Goal: Information Seeking & Learning: Check status

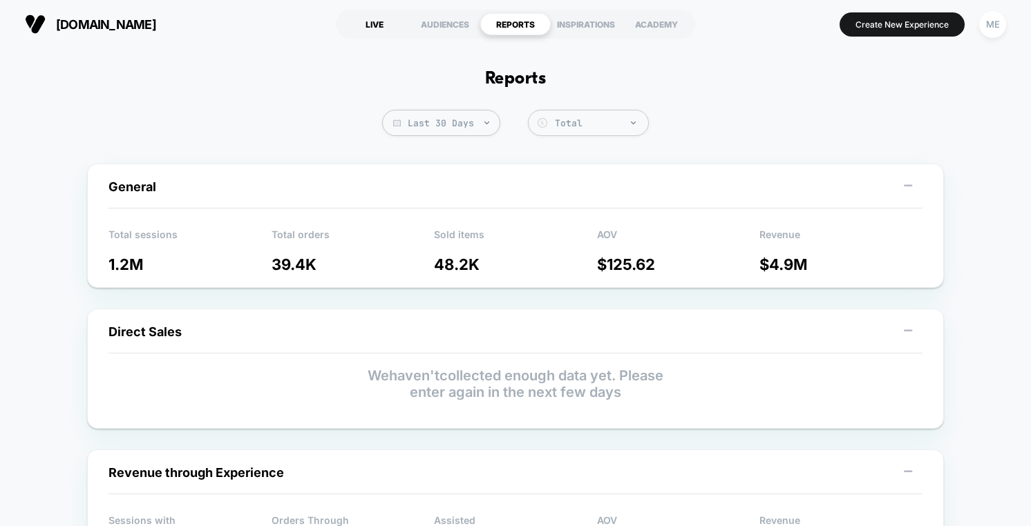
click at [370, 23] on div "LIVE" at bounding box center [374, 24] width 70 height 22
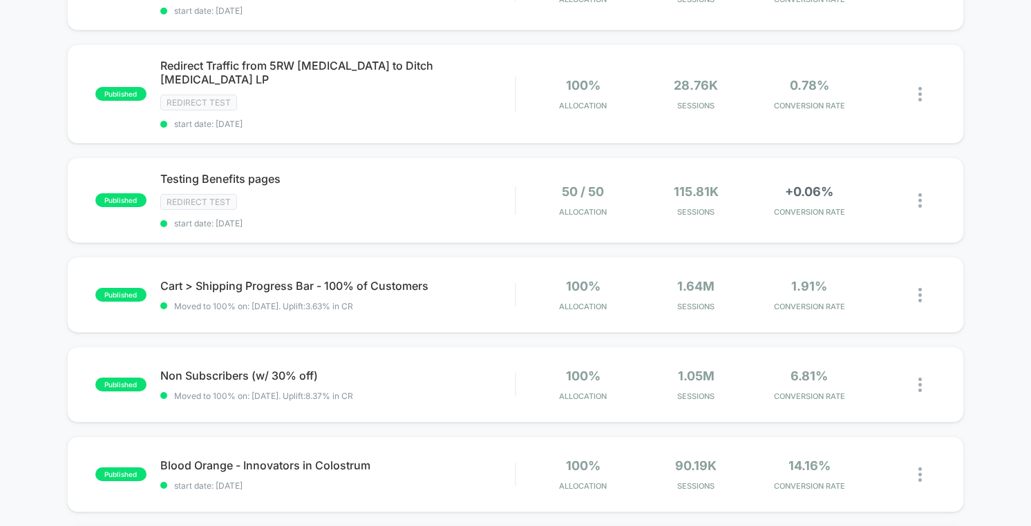
scroll to position [216, 0]
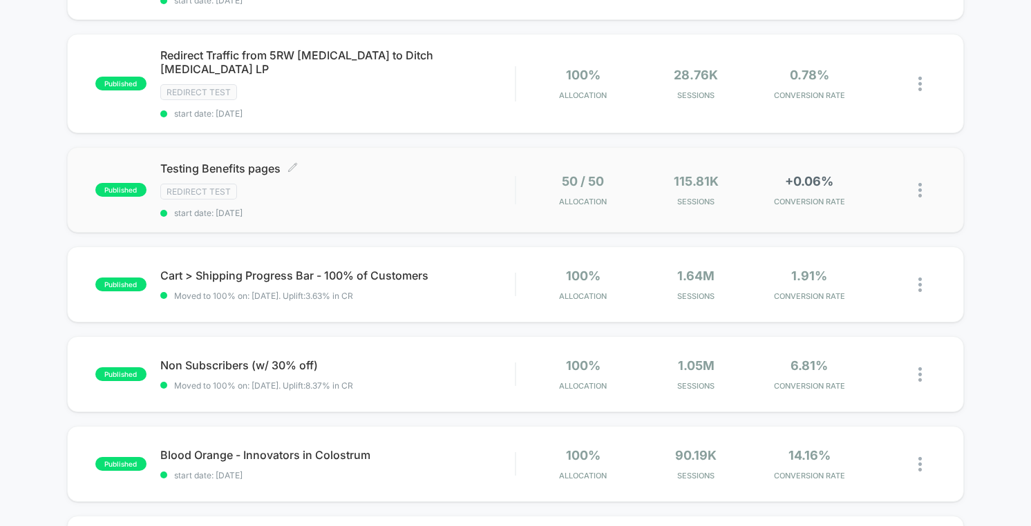
click at [431, 165] on div "Testing Benefits pages Click to edit experience details Click to edit experienc…" at bounding box center [337, 190] width 354 height 57
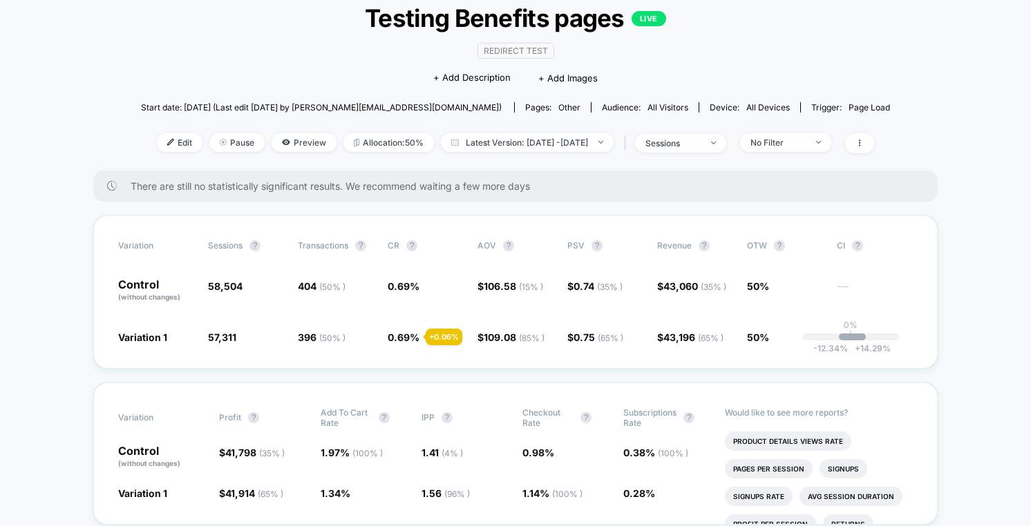
scroll to position [111, 0]
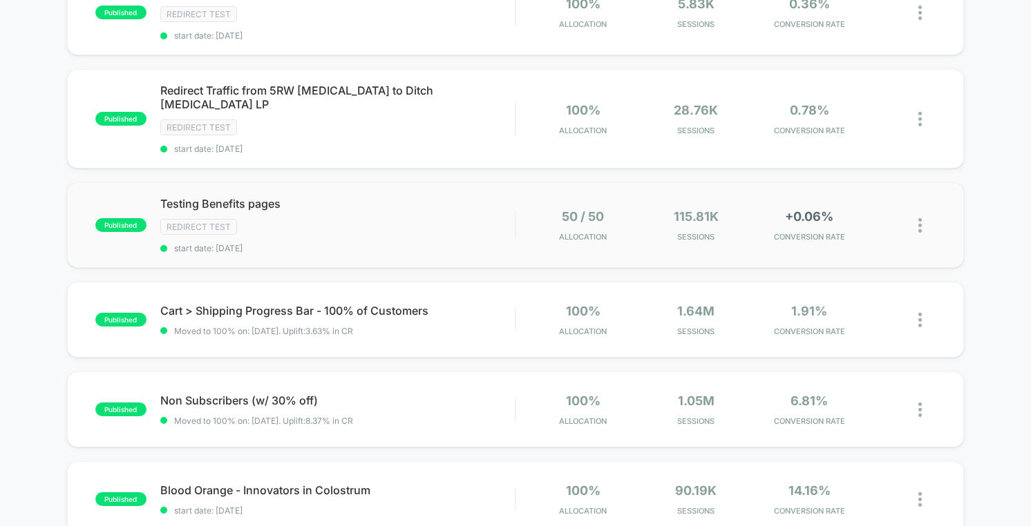
scroll to position [91, 0]
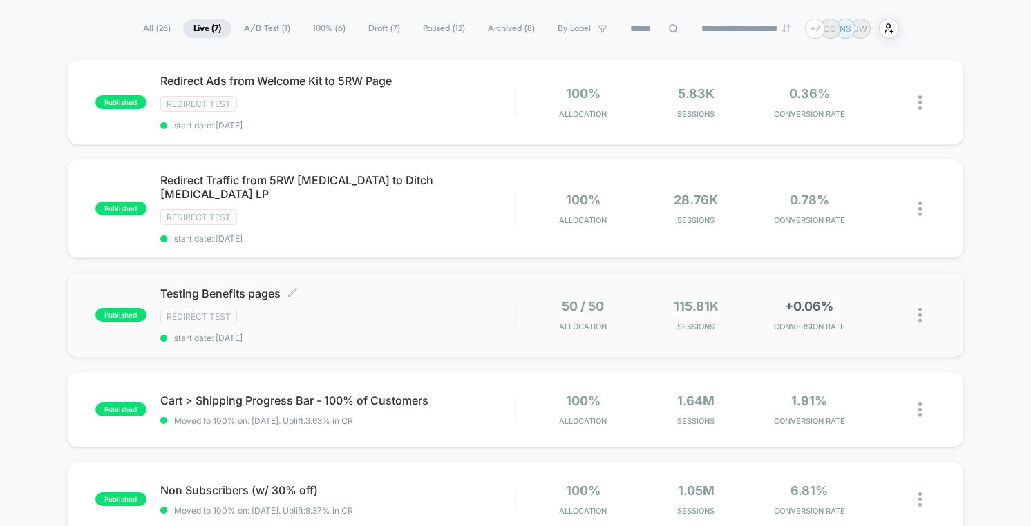
click at [358, 309] on div "Redirect Test" at bounding box center [337, 317] width 354 height 16
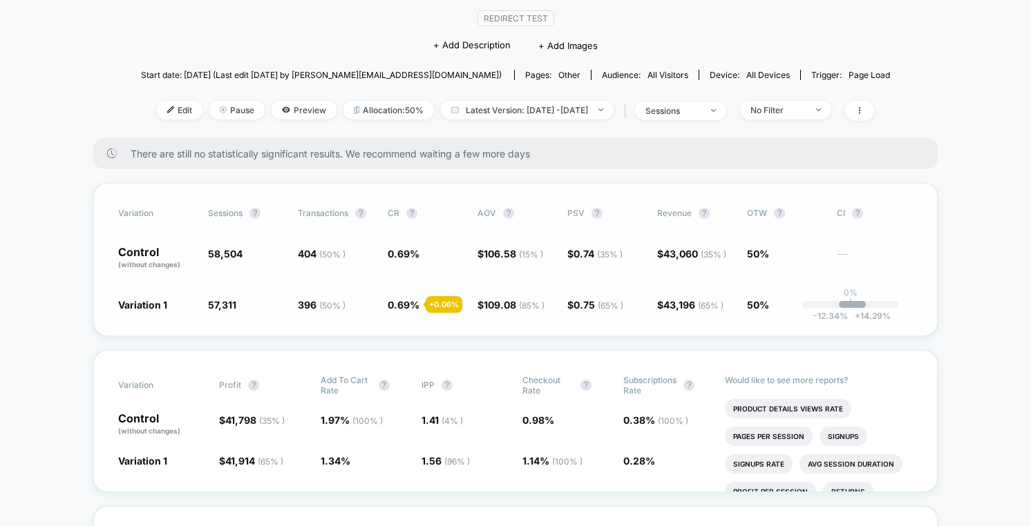
scroll to position [126, 0]
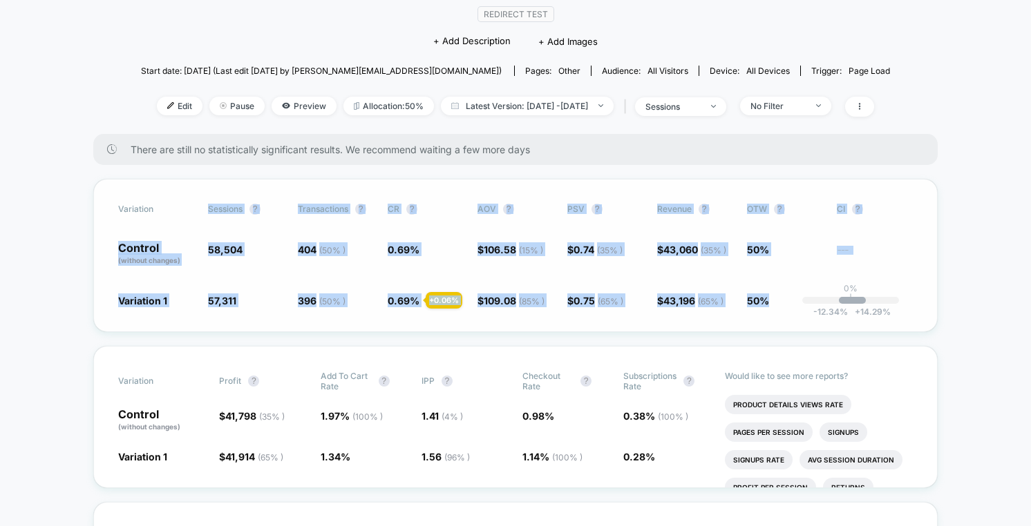
drag, startPoint x: 214, startPoint y: 209, endPoint x: 800, endPoint y: 311, distance: 594.6
click at [800, 311] on div "Variation Sessions ? Transactions ? CR ? AOV ? PSV ? Revenue ? OTW ? CI ? Contr…" at bounding box center [515, 255] width 844 height 153
copy div "Sessions ? Transactions ? CR ? AOV ? PSV ? Revenue ? OTW ? CI ? Control (withou…"
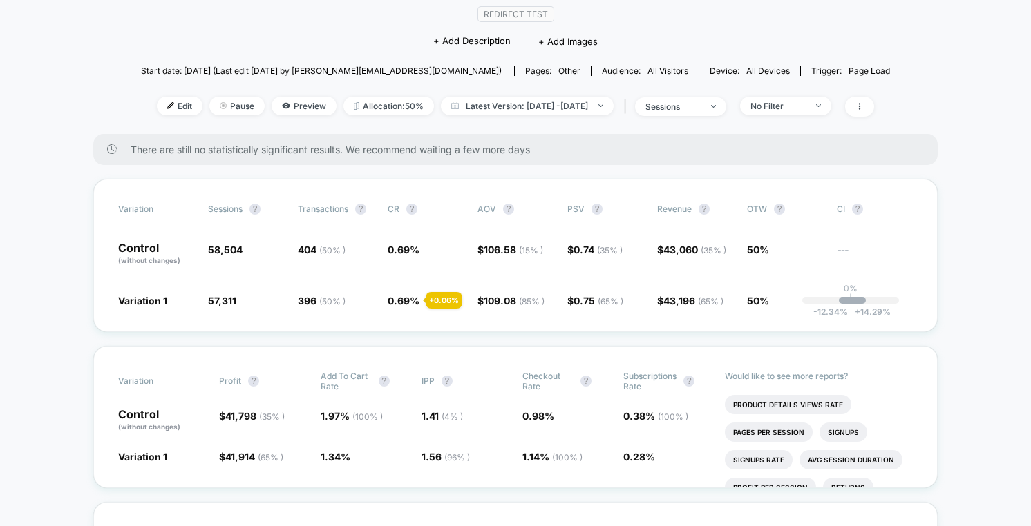
click at [860, 103] on icon at bounding box center [859, 106] width 1 height 7
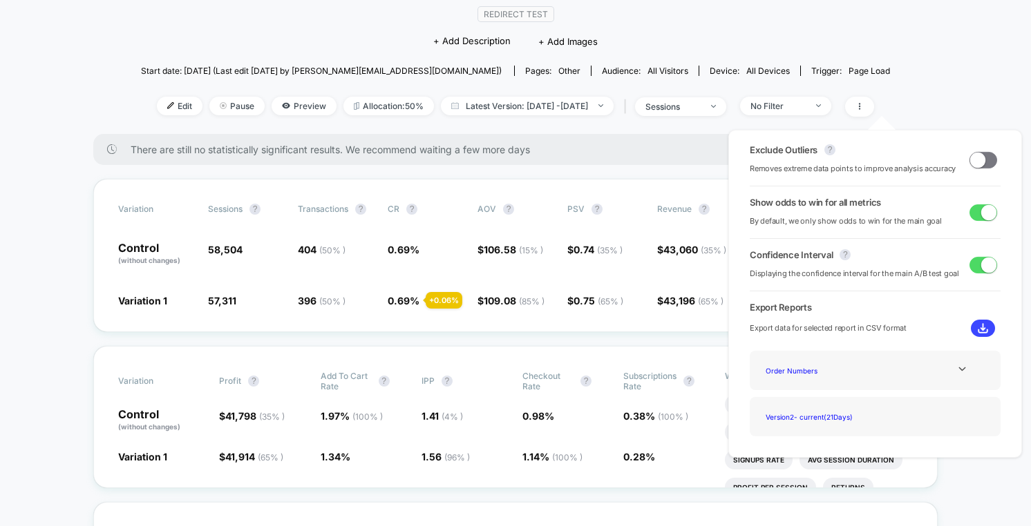
click at [984, 326] on button at bounding box center [982, 328] width 24 height 17
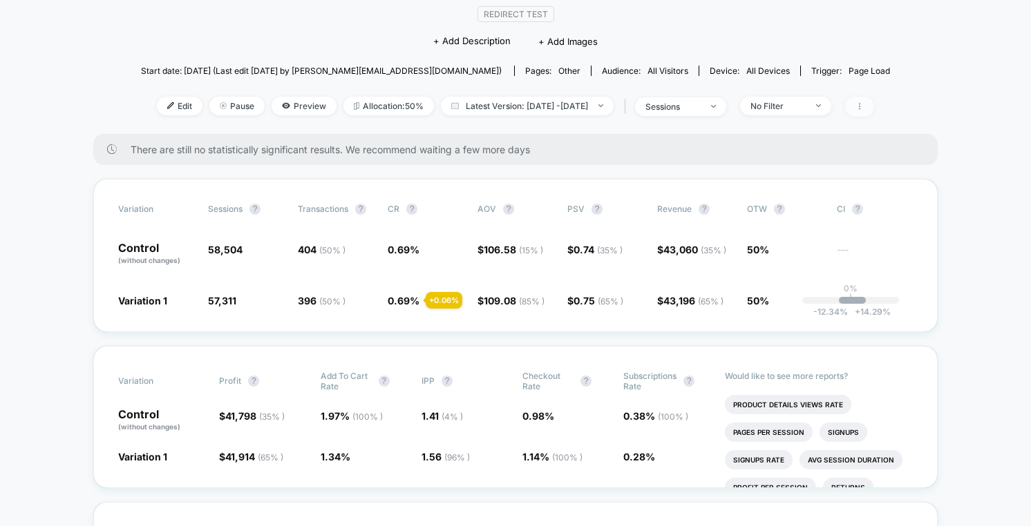
click at [874, 110] on span at bounding box center [859, 107] width 29 height 20
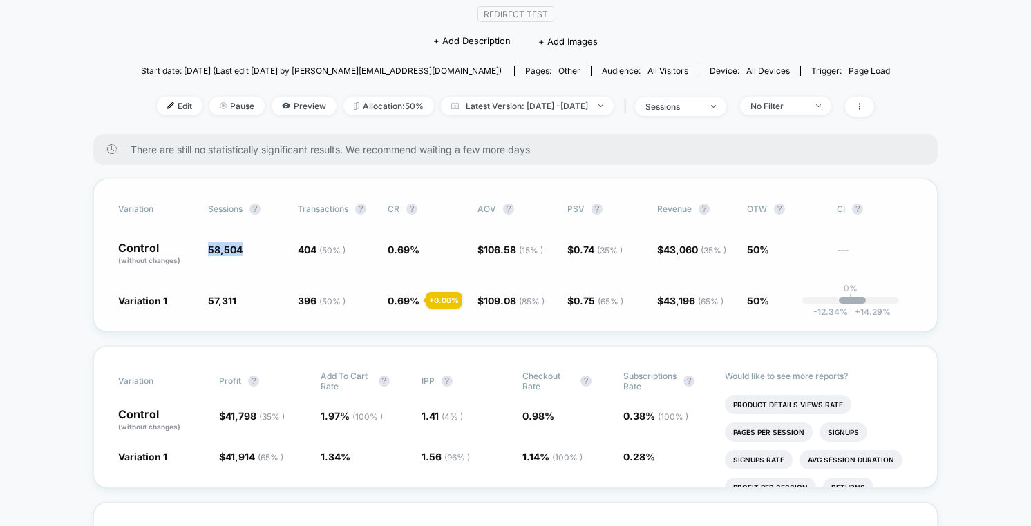
drag, startPoint x: 208, startPoint y: 250, endPoint x: 240, endPoint y: 251, distance: 31.8
click at [240, 251] on span "58,504" at bounding box center [225, 250] width 35 height 12
copy span "58,504"
drag, startPoint x: 204, startPoint y: 300, endPoint x: 238, endPoint y: 295, distance: 34.9
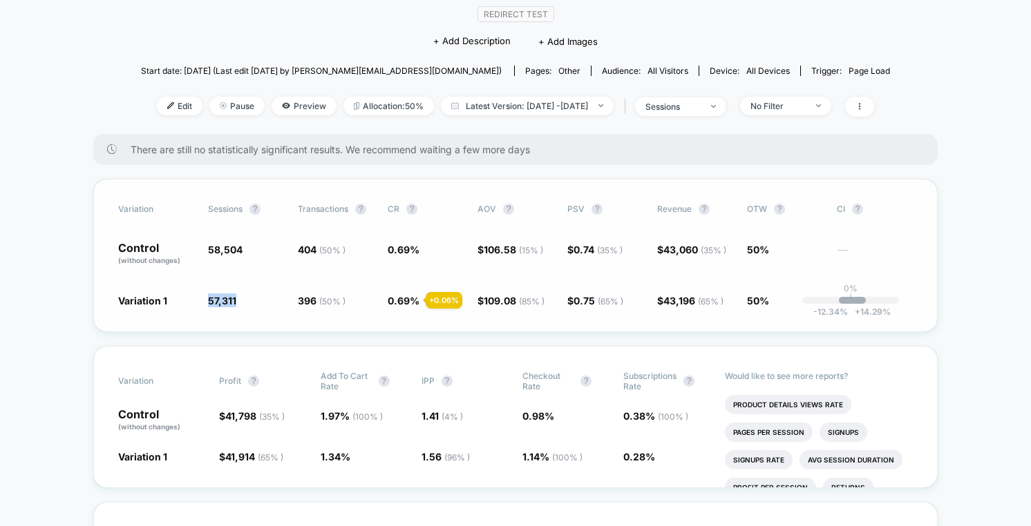
click at [238, 295] on div "Variation 1 57,311 - 2 % 396 ( 50 % ) + 0.06 % 0.69 % + 0.06 % $ 109.08 ( 85 % …" at bounding box center [515, 301] width 794 height 14
copy span "57,311"
drag, startPoint x: 655, startPoint y: 247, endPoint x: 697, endPoint y: 248, distance: 41.5
click at [697, 248] on div "Control (without changes) 58,504 404 ( 50 % ) 0.69 % $ 106.58 ( 15 % ) $ 0.74 (…" at bounding box center [515, 253] width 794 height 23
copy div "$ 43,060"
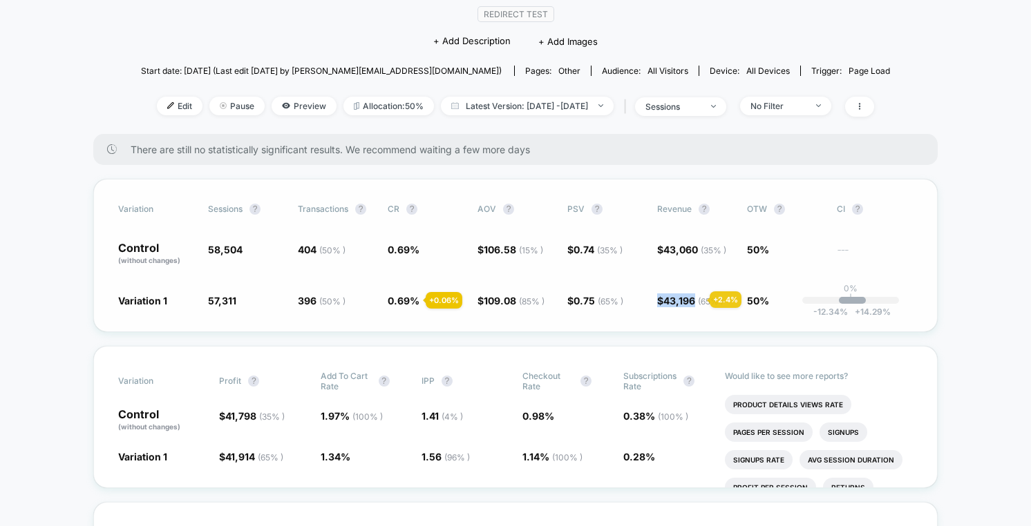
drag, startPoint x: 676, startPoint y: 300, endPoint x: 695, endPoint y: 300, distance: 18.7
click at [693, 300] on div "Variation 1 57,311 - 2 % 396 ( 50 % ) + 0.06 % 0.69 % + 0.06 % $ 109.08 ( 85 % …" at bounding box center [515, 301] width 794 height 14
copy span "$ 43,196"
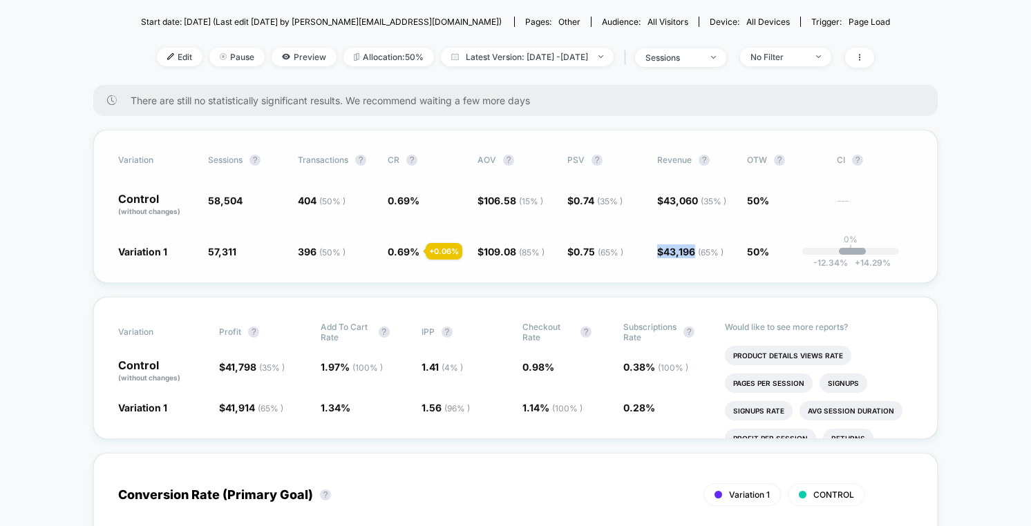
scroll to position [175, 0]
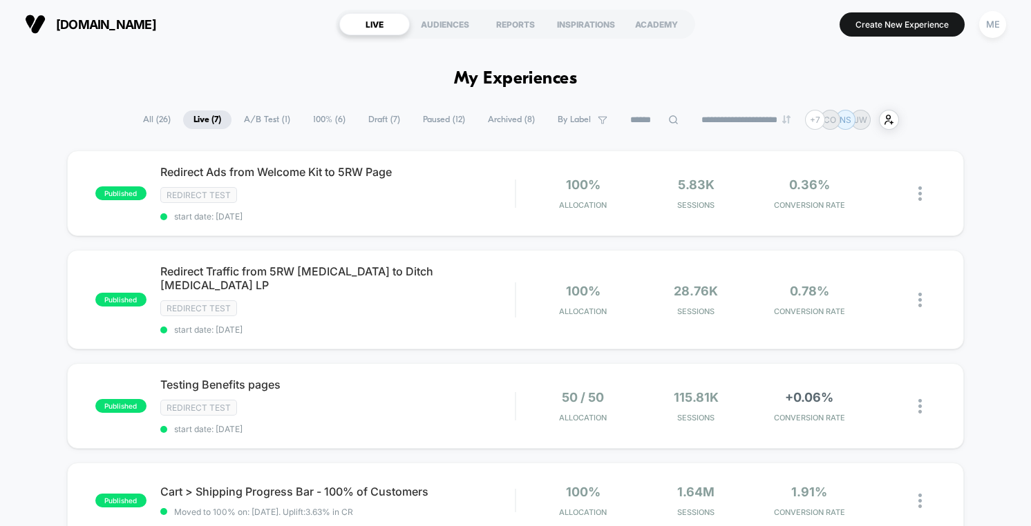
click at [148, 117] on span "All ( 26 )" at bounding box center [157, 120] width 48 height 19
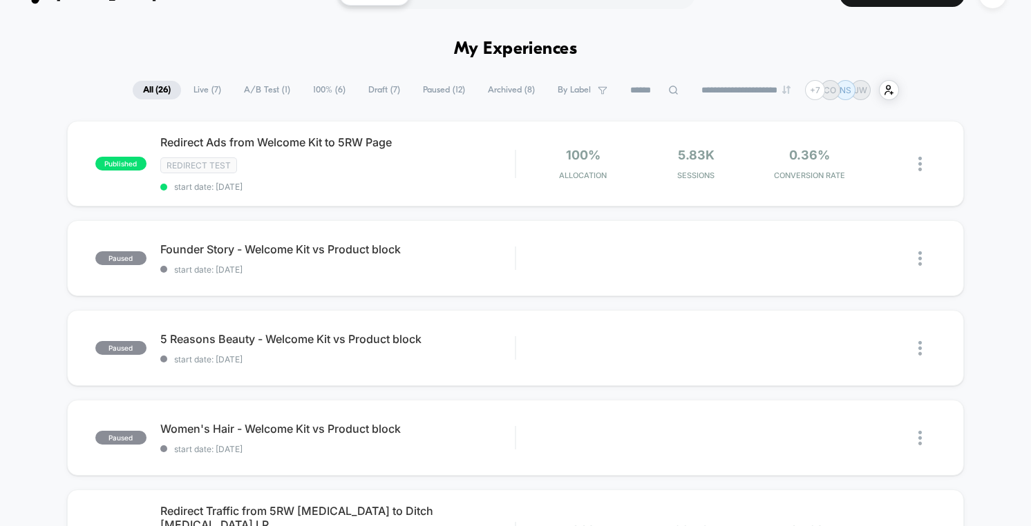
scroll to position [38, 0]
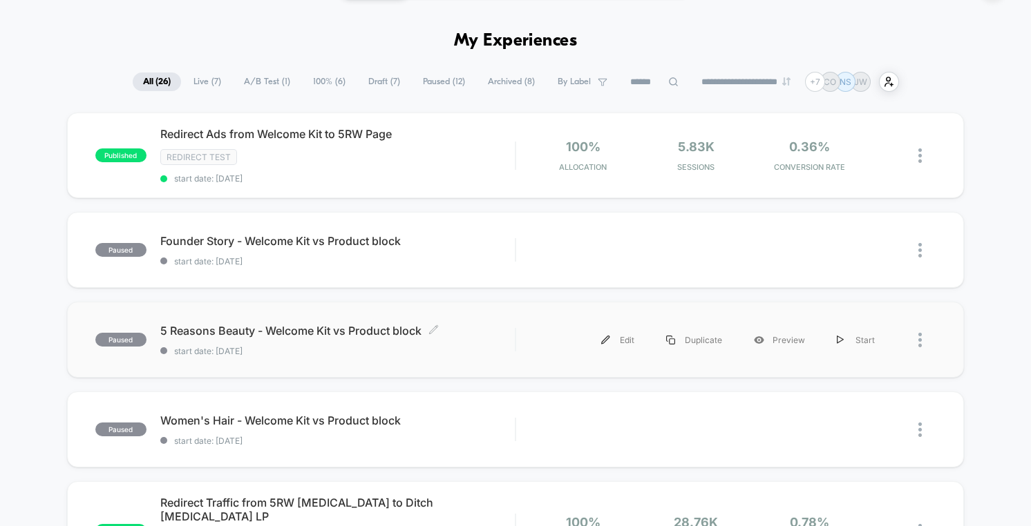
click at [485, 343] on div "5 Reasons Beauty - Welcome Kit vs Product block Click to edit experience detail…" at bounding box center [337, 340] width 354 height 32
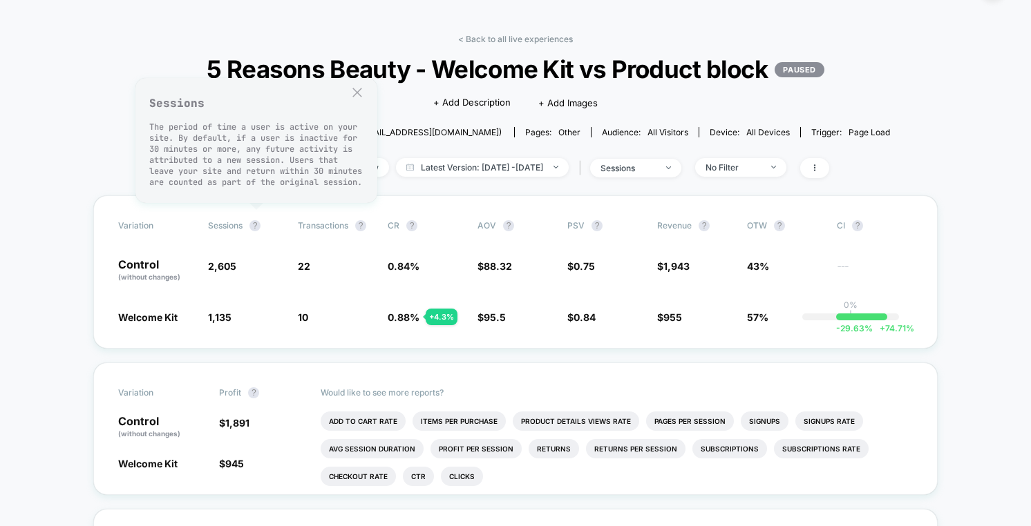
scroll to position [37, 0]
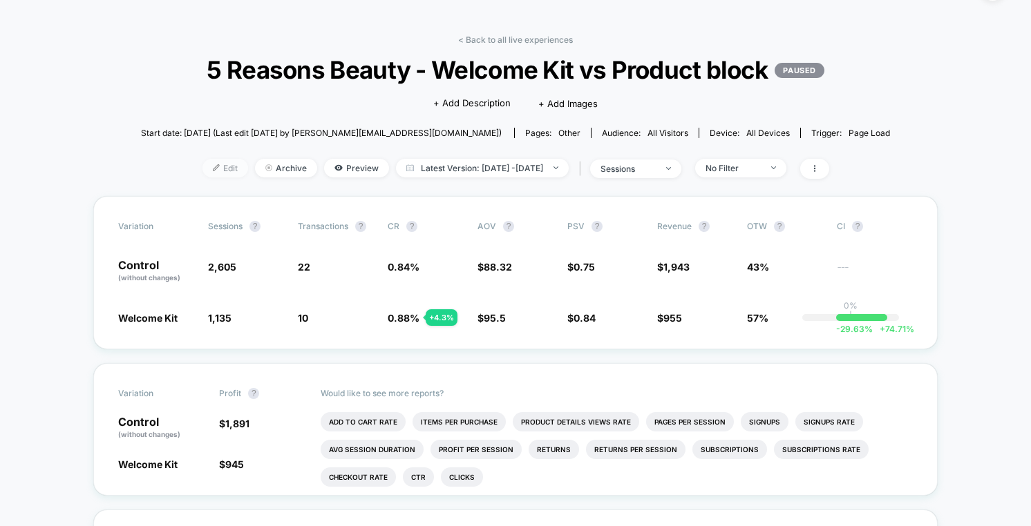
click at [207, 178] on span "Edit" at bounding box center [225, 168] width 46 height 19
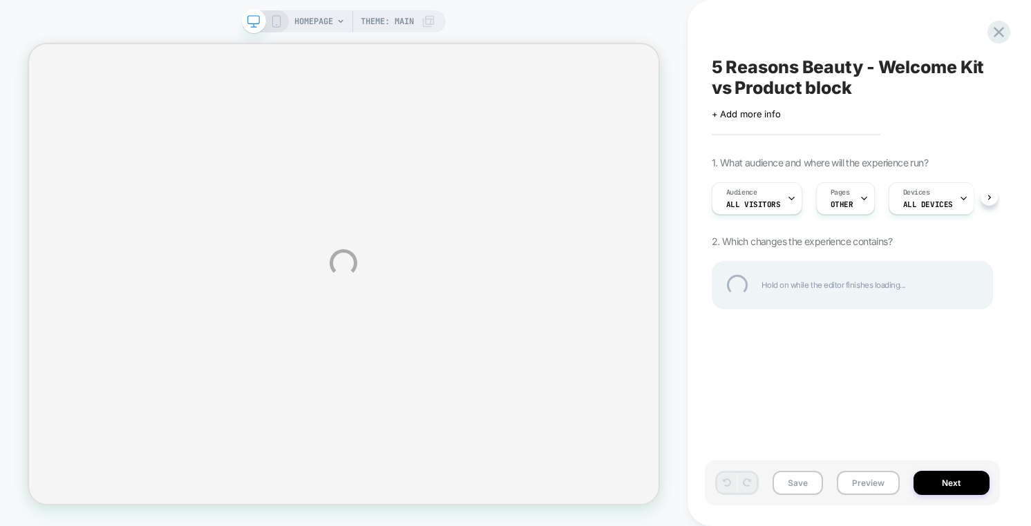
click at [937, 481] on div "HOMEPAGE Theme: MAIN 5 Reasons Beauty - Welcome Kit vs Product block Click to e…" at bounding box center [515, 263] width 1031 height 526
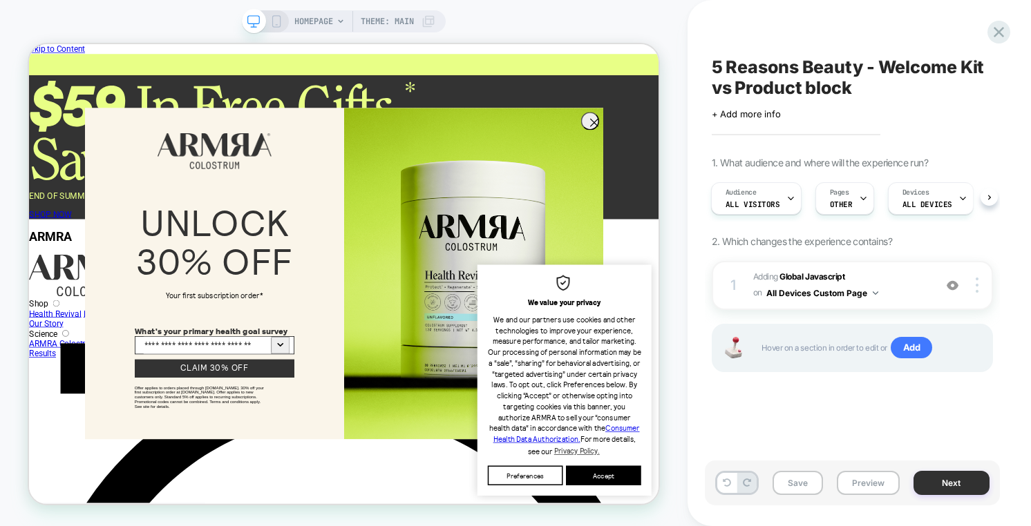
click at [956, 475] on button "Next" at bounding box center [951, 483] width 76 height 24
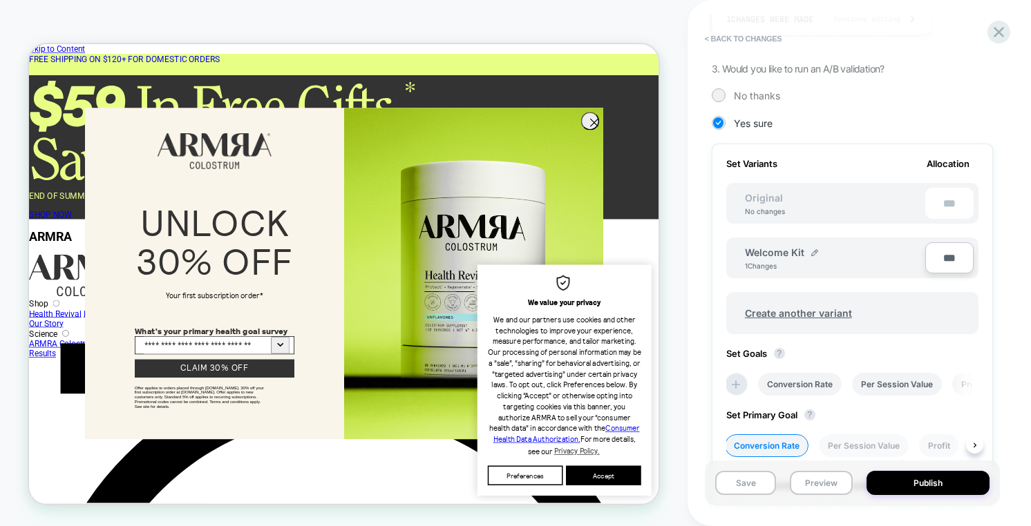
scroll to position [0, 6]
click at [742, 37] on button "< Back to changes" at bounding box center [743, 39] width 91 height 22
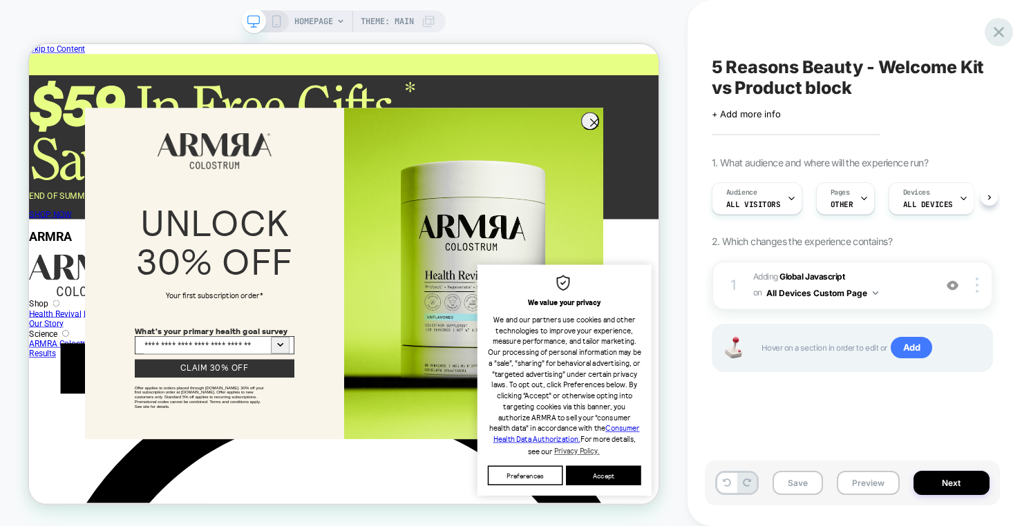
scroll to position [0, 1]
click at [998, 27] on icon at bounding box center [998, 32] width 19 height 19
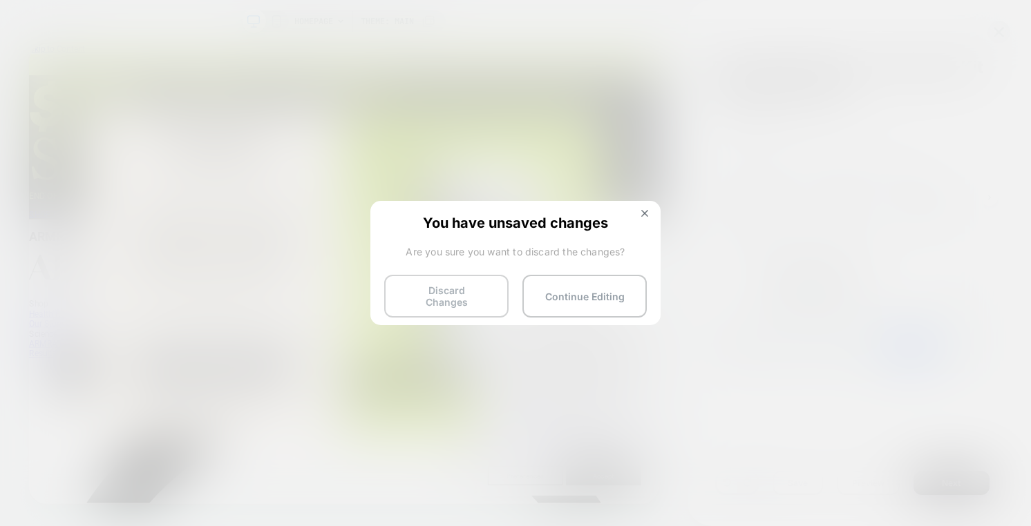
click at [447, 297] on button "Discard Changes" at bounding box center [446, 296] width 124 height 43
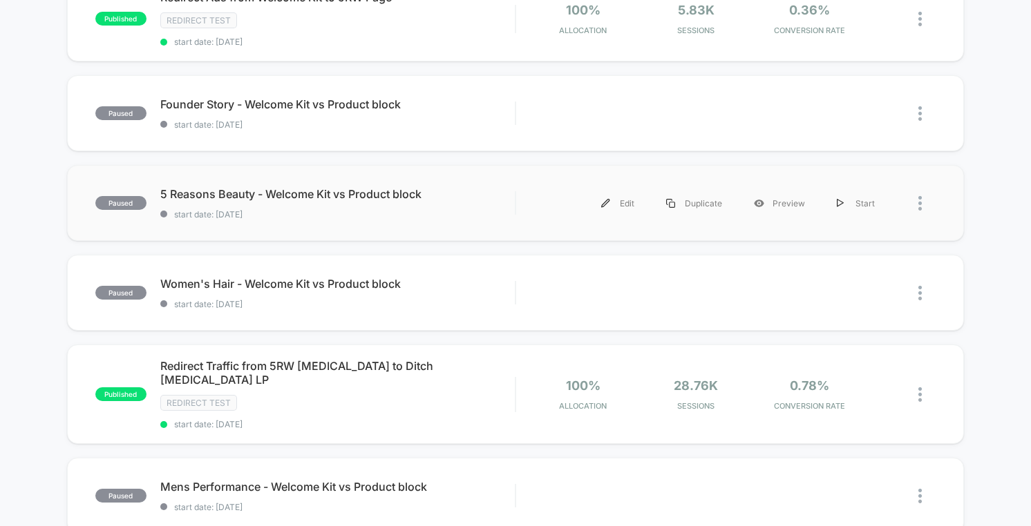
scroll to position [173, 0]
click at [466, 220] on div "paused 5 Reasons Beauty - Welcome Kit vs Product block start date: [DATE] Edit …" at bounding box center [515, 204] width 897 height 76
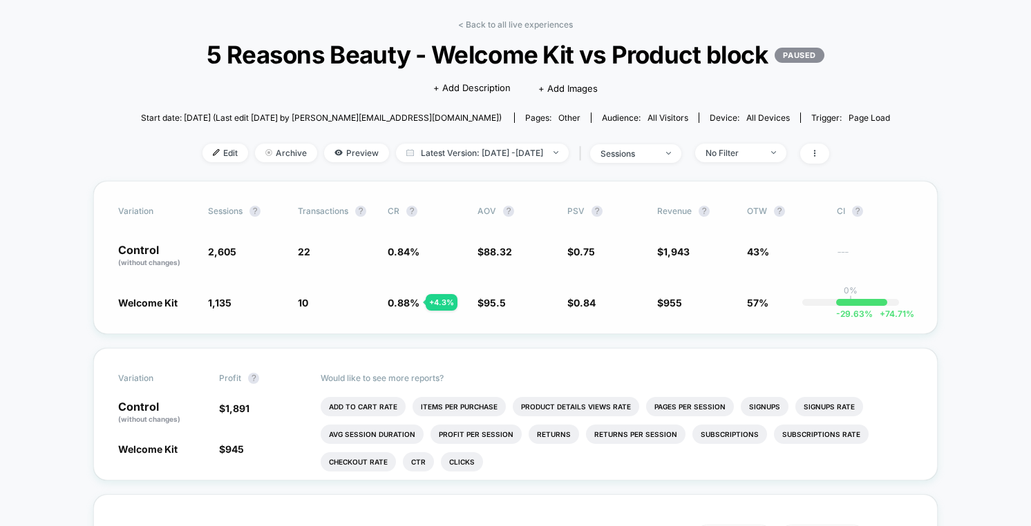
scroll to position [59, 0]
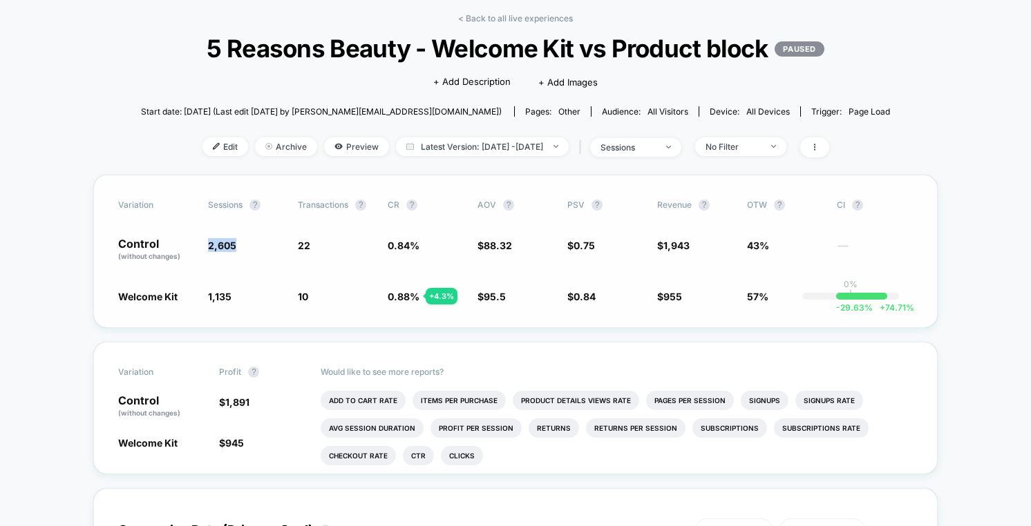
drag, startPoint x: 208, startPoint y: 272, endPoint x: 247, endPoint y: 271, distance: 38.7
click at [247, 262] on span "2,605" at bounding box center [246, 249] width 76 height 23
copy span "2,605"
drag, startPoint x: 202, startPoint y: 325, endPoint x: 240, endPoint y: 325, distance: 37.3
click at [240, 303] on div "Welcome Kit 1,135 - 56.4 % 10 + 4.3 % 0.88 % + 4.3 % $ 95.5 + 8.1 % $ 0.84 + 12…" at bounding box center [515, 296] width 794 height 14
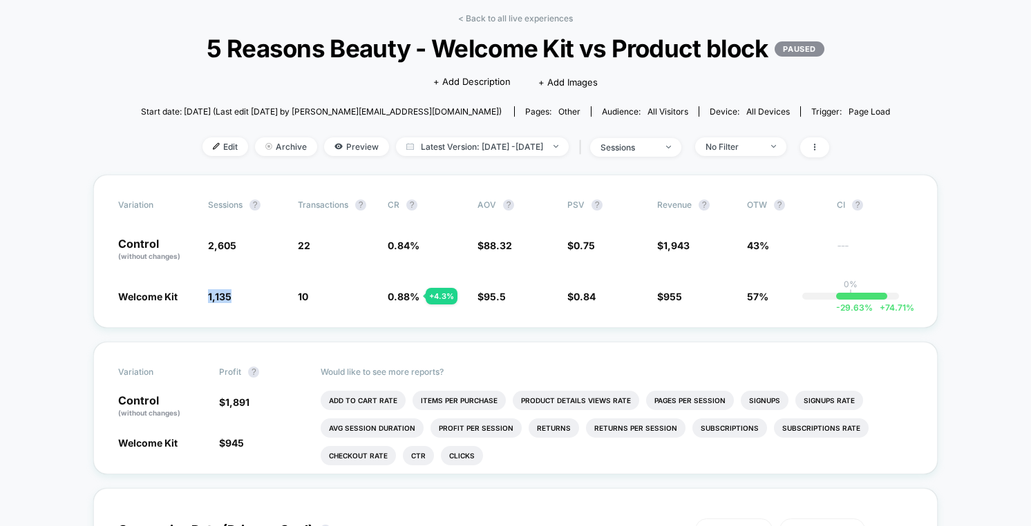
copy span "1,135"
drag, startPoint x: 289, startPoint y: 276, endPoint x: 318, endPoint y: 274, distance: 29.1
click at [316, 262] on div "Control (without changes) 2,605 22 0.84 % $ 88.32 $ 0.75 $ 1,943 43% ---" at bounding box center [515, 249] width 794 height 23
drag, startPoint x: 380, startPoint y: 278, endPoint x: 423, endPoint y: 274, distance: 43.0
click at [423, 262] on div "Control (without changes) 2,605 22 0.84 % $ 88.32 $ 0.75 $ 1,943 43% ---" at bounding box center [515, 249] width 794 height 23
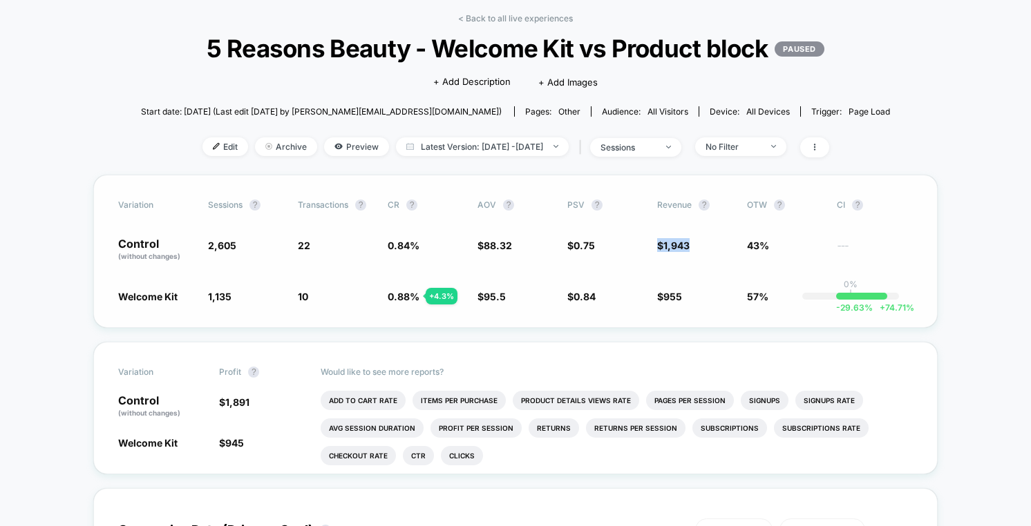
drag, startPoint x: 653, startPoint y: 276, endPoint x: 694, endPoint y: 275, distance: 41.4
click at [694, 262] on div "Control (without changes) 2,605 22 0.84 % $ 88.32 $ 0.75 $ 1,943 43% ---" at bounding box center [515, 249] width 794 height 23
copy span "$ 1,943"
drag, startPoint x: 654, startPoint y: 330, endPoint x: 676, endPoint y: 322, distance: 23.0
click at [674, 303] on div "Welcome Kit 1,135 - 56.4 % 10 + 4.3 % 0.88 % + 4.3 % $ 95.5 + 8.1 % $ 0.84 + 12…" at bounding box center [515, 296] width 794 height 14
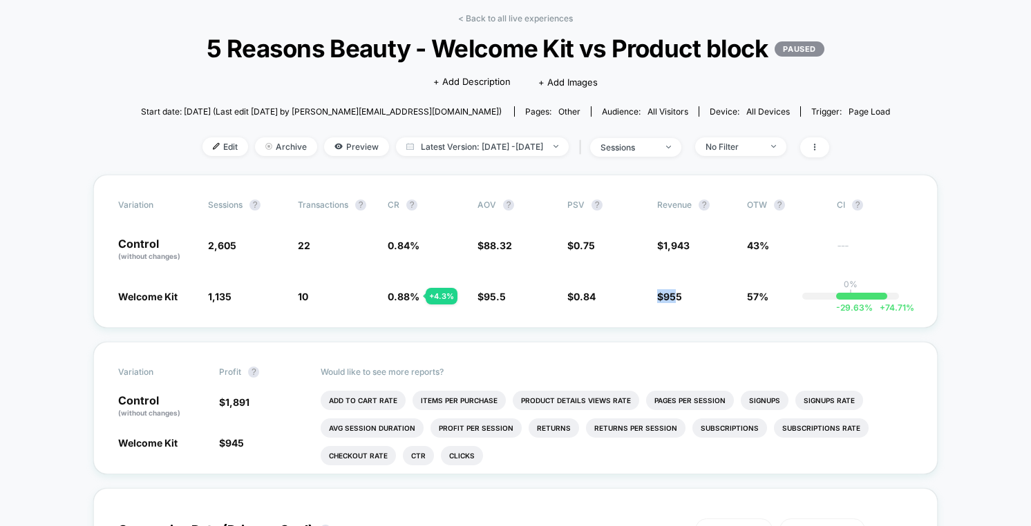
copy span "$ 95"
click at [653, 328] on div "Variation Sessions ? Transactions ? CR ? AOV ? PSV ? Revenue ? OTW ? CI ? Contr…" at bounding box center [515, 251] width 844 height 153
drag, startPoint x: 651, startPoint y: 329, endPoint x: 698, endPoint y: 329, distance: 46.3
click at [698, 303] on div "Welcome Kit 1,135 - 56.4 % 10 + 4.3 % 0.88 % + 4.3 % $ 95.5 + 8.1 % $ 0.84 + 12…" at bounding box center [515, 296] width 794 height 14
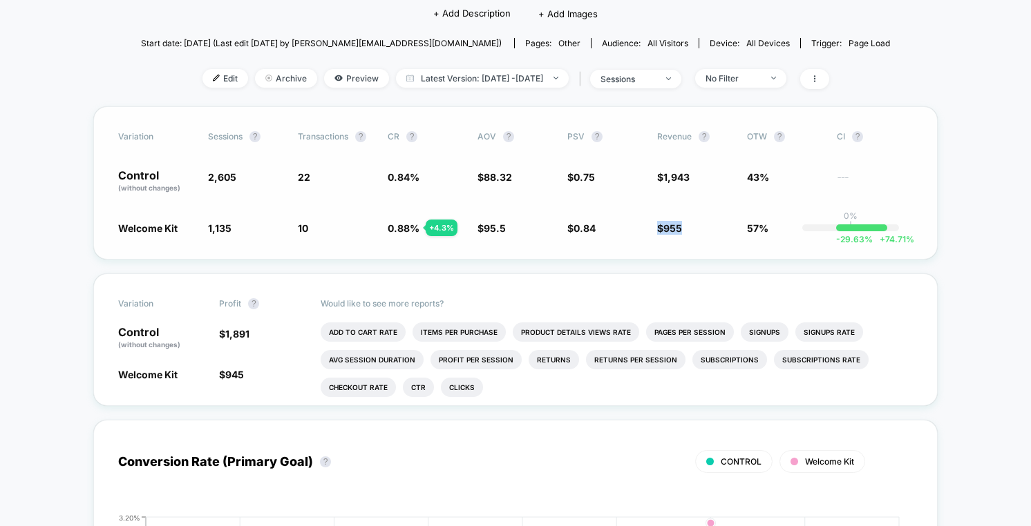
scroll to position [157, 0]
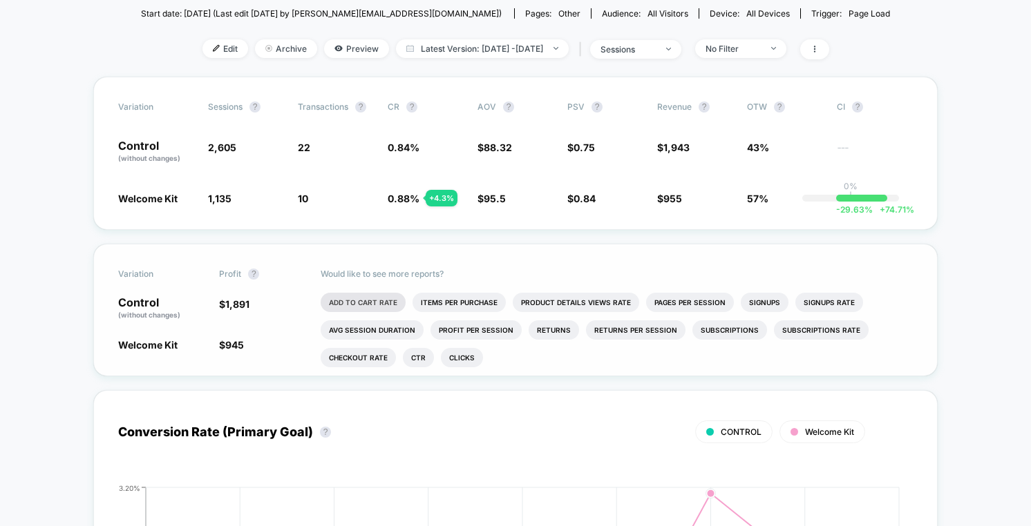
click at [392, 312] on li "Add To Cart Rate" at bounding box center [362, 302] width 85 height 19
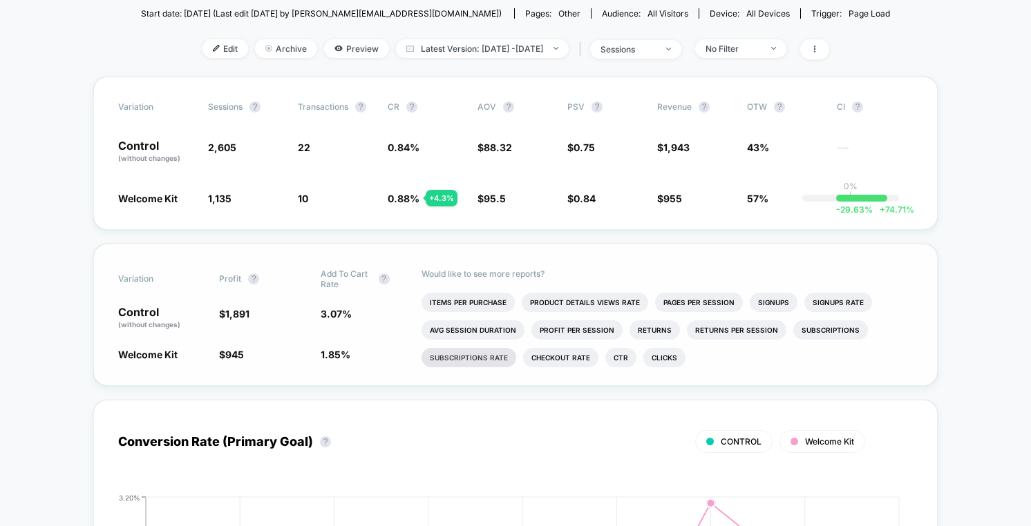
click at [470, 367] on li "Subscriptions Rate" at bounding box center [468, 357] width 95 height 19
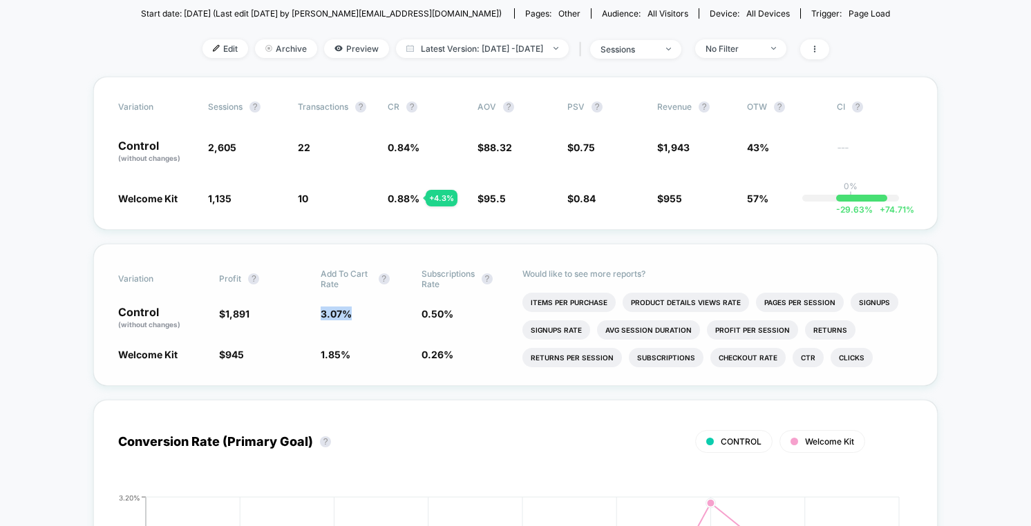
drag, startPoint x: 311, startPoint y: 340, endPoint x: 363, endPoint y: 340, distance: 51.8
click at [359, 330] on div "Control (without changes) $ 1,891 3.07 % 0.50 %" at bounding box center [515, 318] width 794 height 23
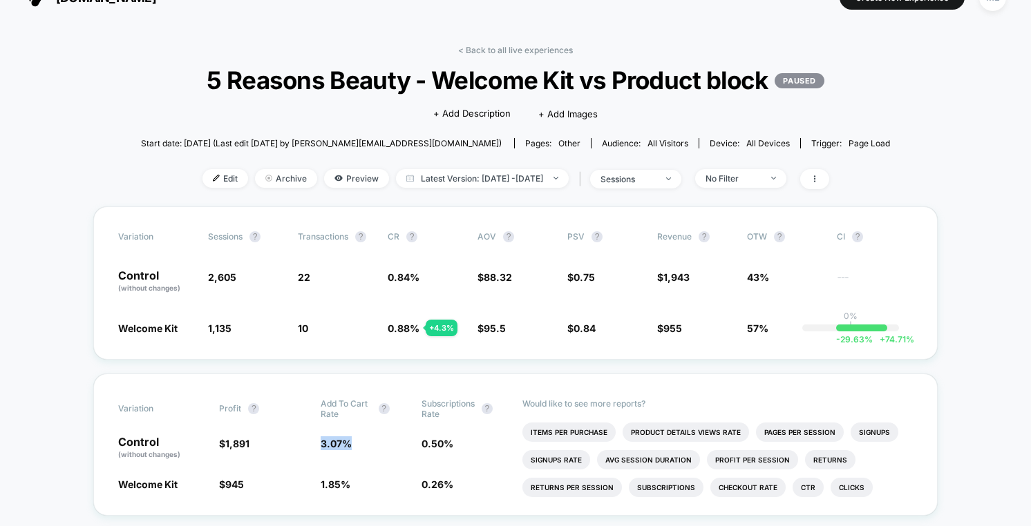
scroll to position [0, 0]
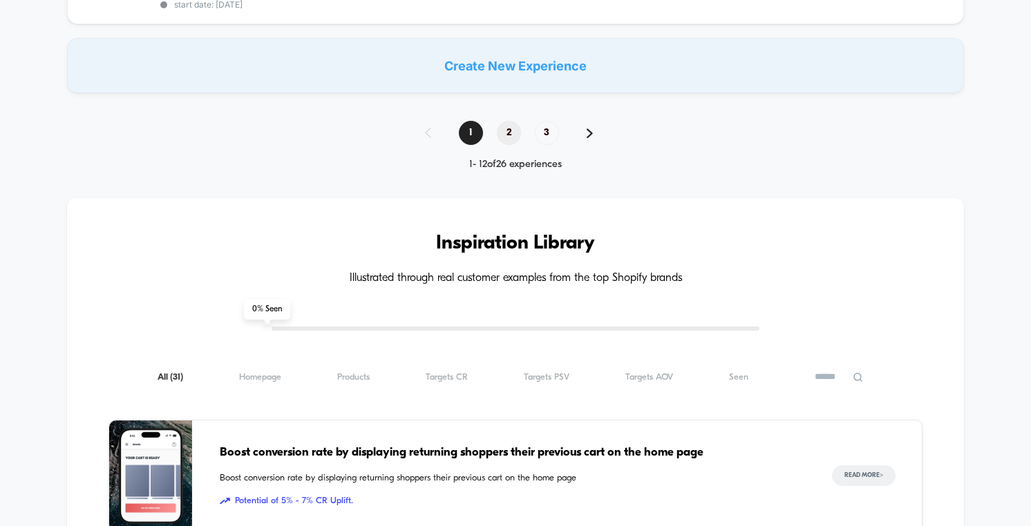
click at [510, 121] on span "2" at bounding box center [509, 133] width 24 height 24
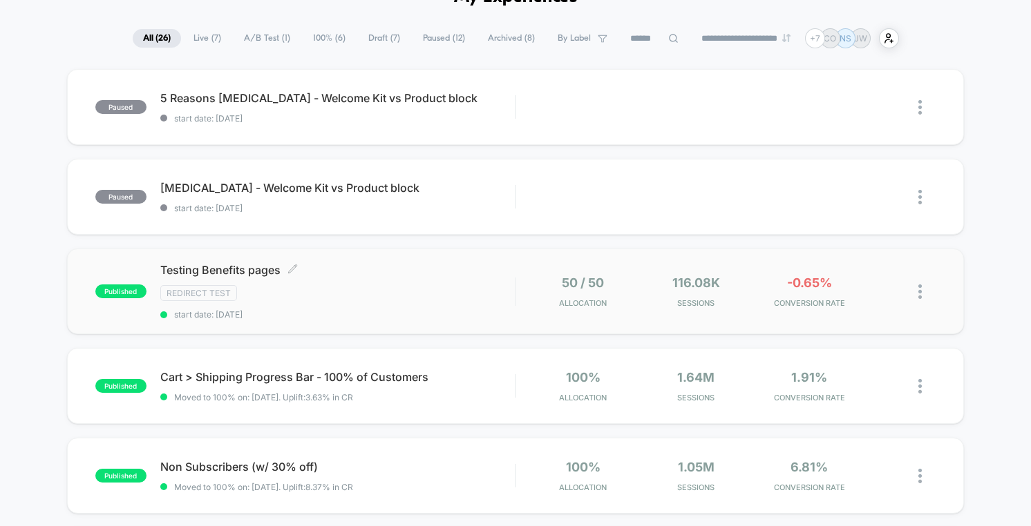
scroll to position [41, 0]
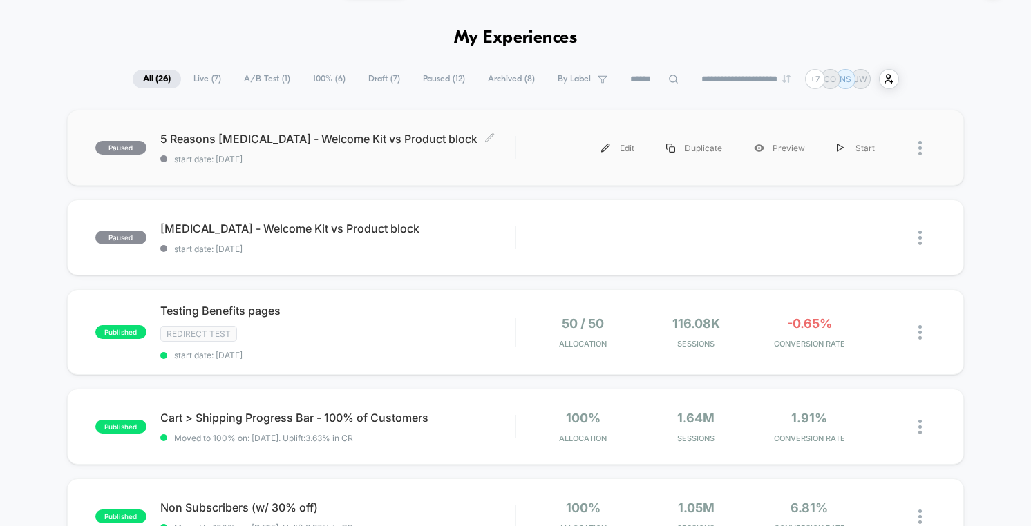
click at [494, 149] on div "5 Reasons [MEDICAL_DATA] - Welcome Kit vs Product block Click to edit experienc…" at bounding box center [337, 148] width 354 height 32
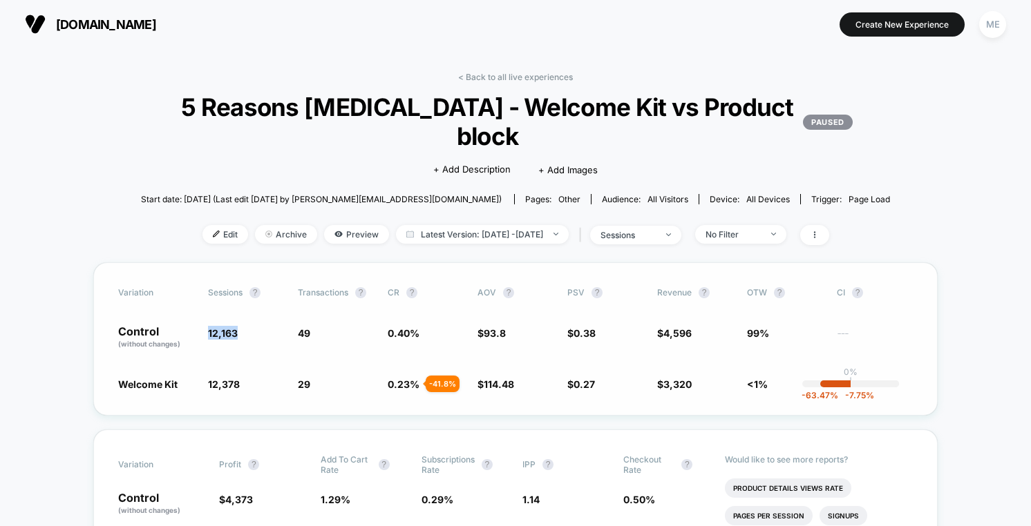
drag, startPoint x: 231, startPoint y: 329, endPoint x: 247, endPoint y: 331, distance: 15.9
click at [247, 331] on div "Control (without changes) 12,163 49 0.40 % $ 93.8 $ 0.38 $ 4,596 99% ---" at bounding box center [515, 337] width 794 height 23
drag, startPoint x: 200, startPoint y: 387, endPoint x: 246, endPoint y: 383, distance: 46.4
click at [246, 383] on div "Welcome Kit 12,378 + 1.8 % 29 - 41.8 % 0.23 % - 41.8 % $ 114.48 + 22.1 % $ 0.27…" at bounding box center [515, 384] width 794 height 14
click at [202, 231] on span "Edit" at bounding box center [225, 234] width 46 height 19
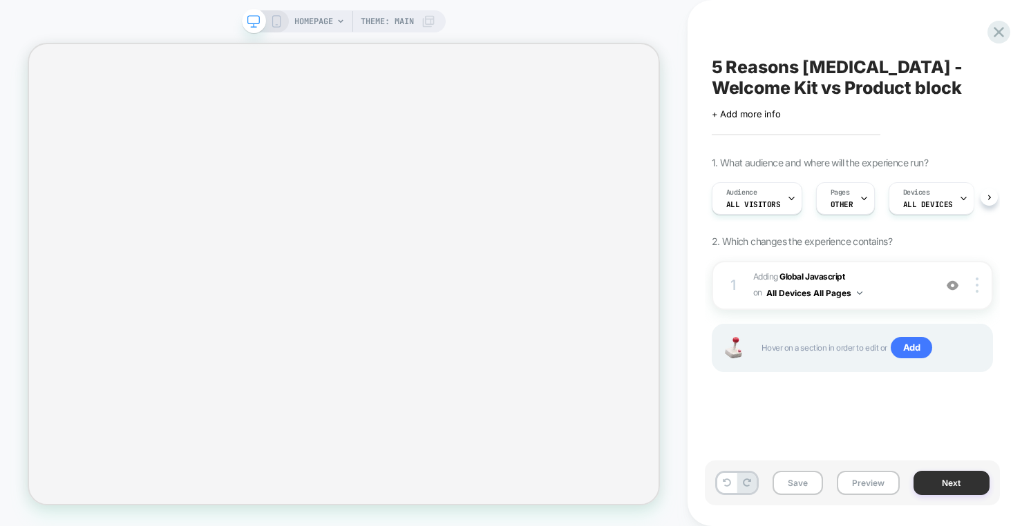
scroll to position [0, 1]
click at [941, 479] on button "Next" at bounding box center [951, 483] width 76 height 24
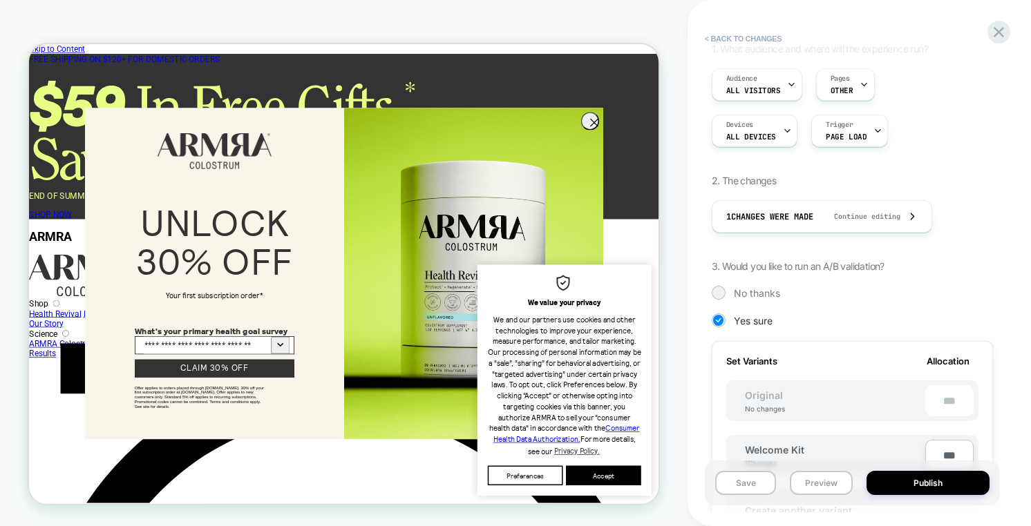
scroll to position [310, 0]
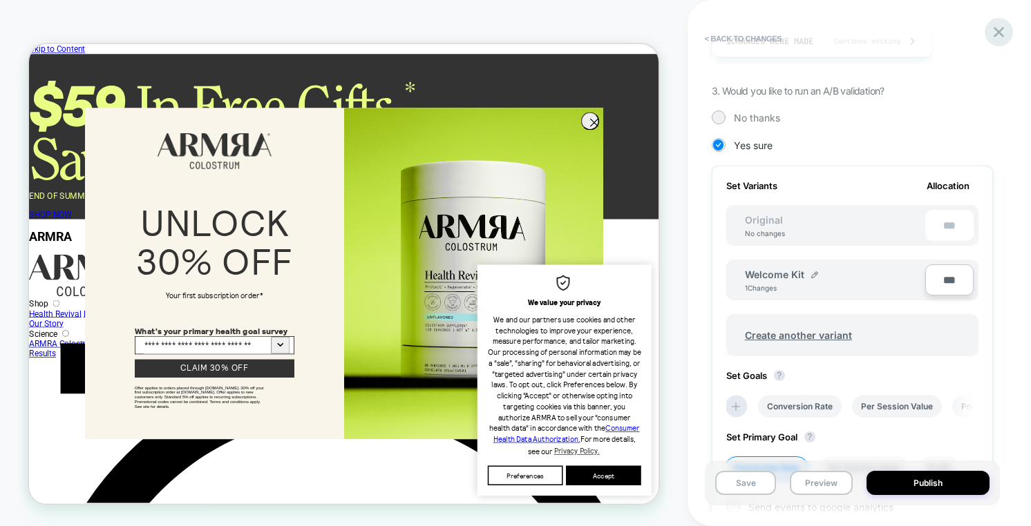
click at [1001, 33] on icon at bounding box center [998, 32] width 19 height 19
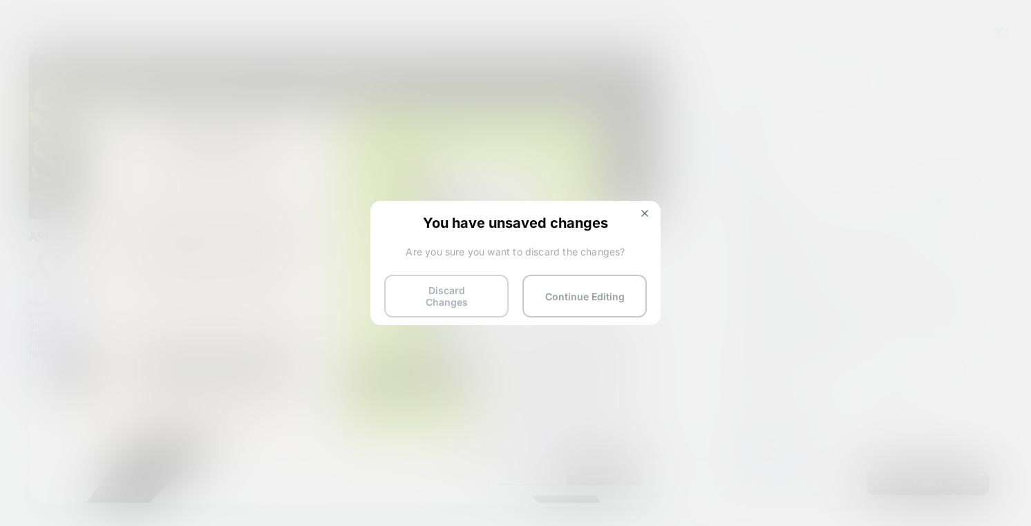
click at [440, 293] on button "Discard Changes" at bounding box center [446, 296] width 124 height 43
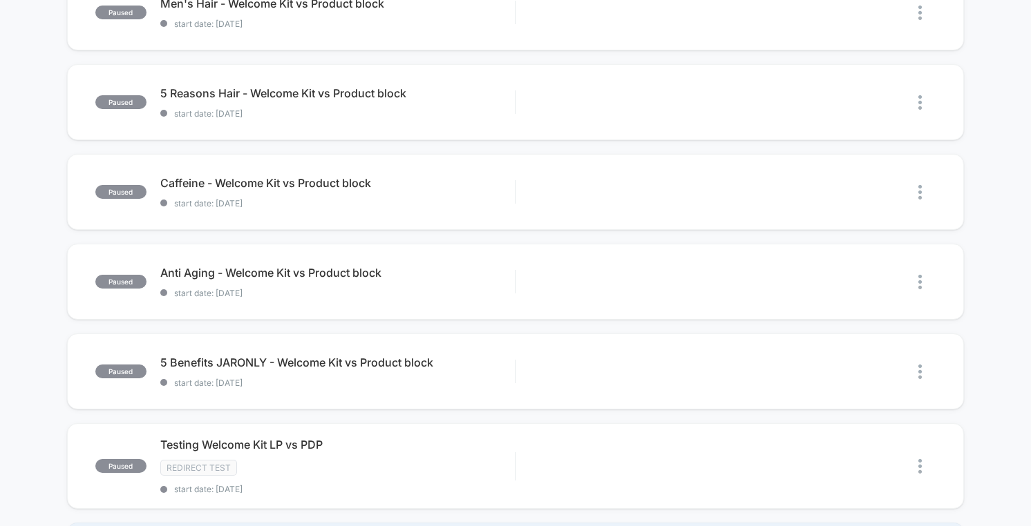
scroll to position [921, 0]
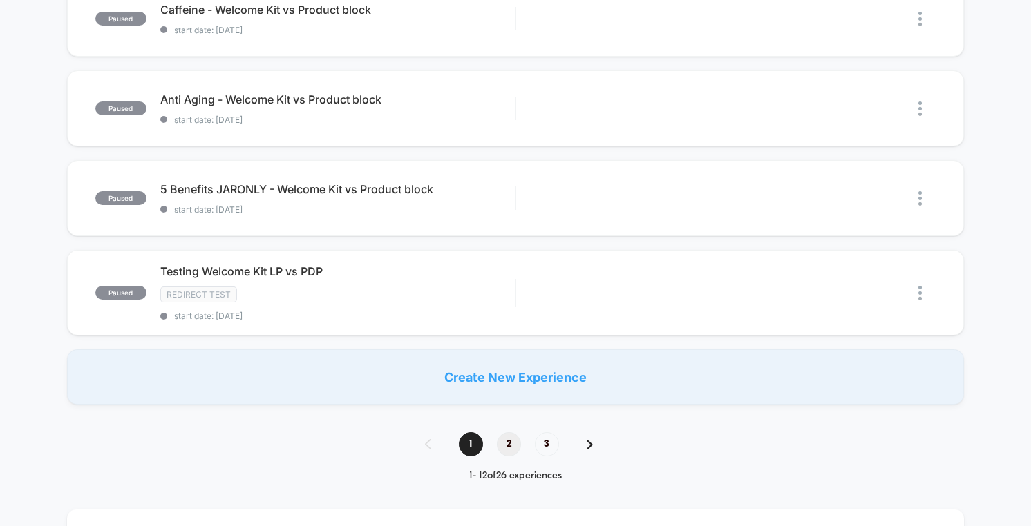
click at [518, 432] on span "2" at bounding box center [509, 444] width 24 height 24
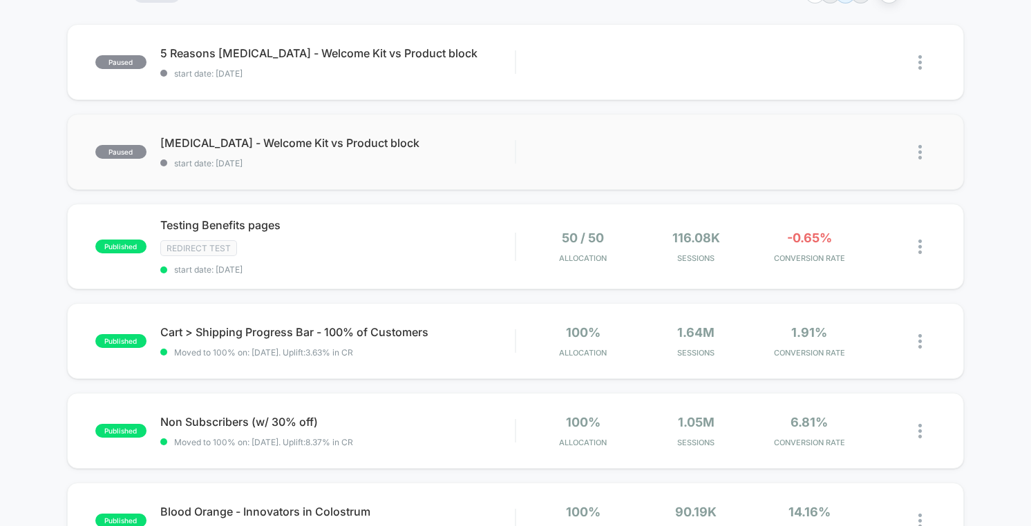
scroll to position [0, 0]
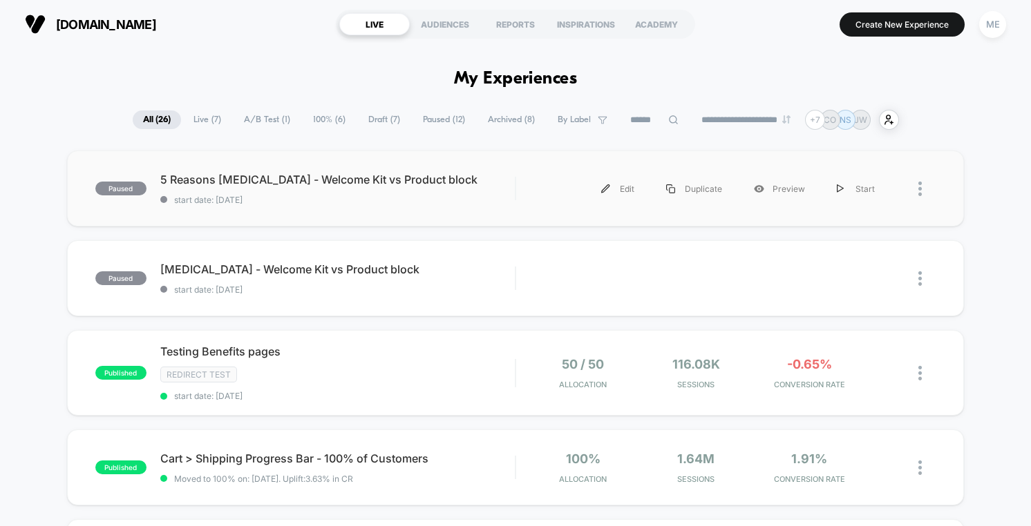
click at [475, 212] on div "paused 5 Reasons [MEDICAL_DATA] - Welcome Kit vs Product block start date: [DAT…" at bounding box center [515, 189] width 897 height 76
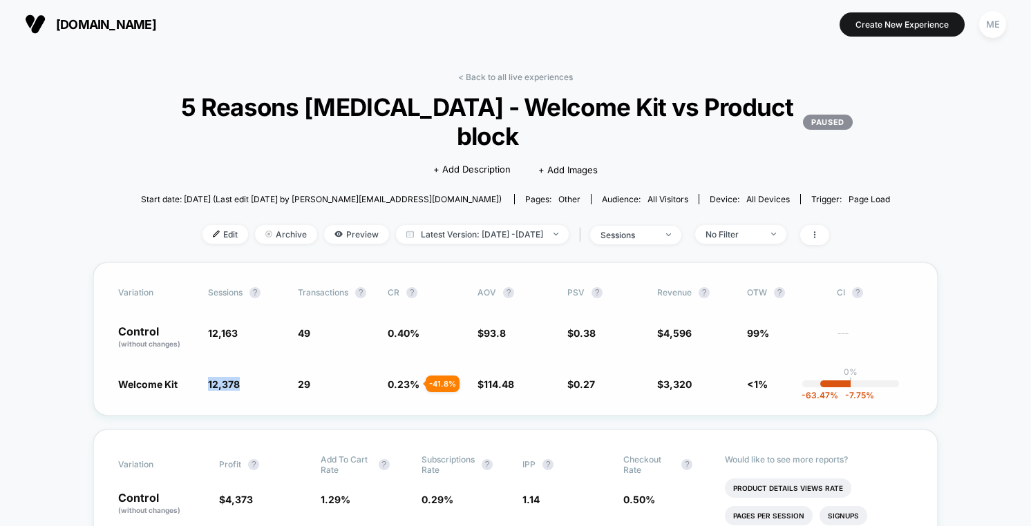
drag, startPoint x: 209, startPoint y: 380, endPoint x: 249, endPoint y: 381, distance: 39.4
click at [249, 381] on span "12,378 + 1.8 %" at bounding box center [246, 384] width 76 height 14
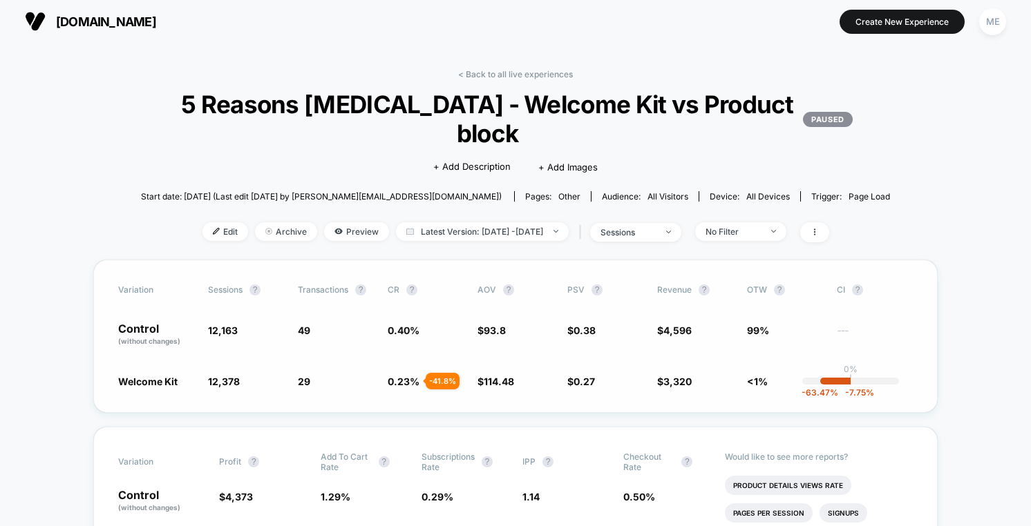
drag, startPoint x: 661, startPoint y: 322, endPoint x: 696, endPoint y: 325, distance: 34.7
click at [696, 324] on div "Control (without changes) 12,163 49 0.40 % $ 93.8 $ 0.38 $ 4,596 99% ---" at bounding box center [515, 334] width 794 height 23
click at [635, 331] on span "$ 0.38" at bounding box center [605, 334] width 76 height 23
drag, startPoint x: 669, startPoint y: 331, endPoint x: 691, endPoint y: 332, distance: 21.4
click at [691, 332] on div "Control (without changes) 12,163 49 0.40 % $ 93.8 $ 0.38 $ 4,596 99% ---" at bounding box center [515, 334] width 794 height 23
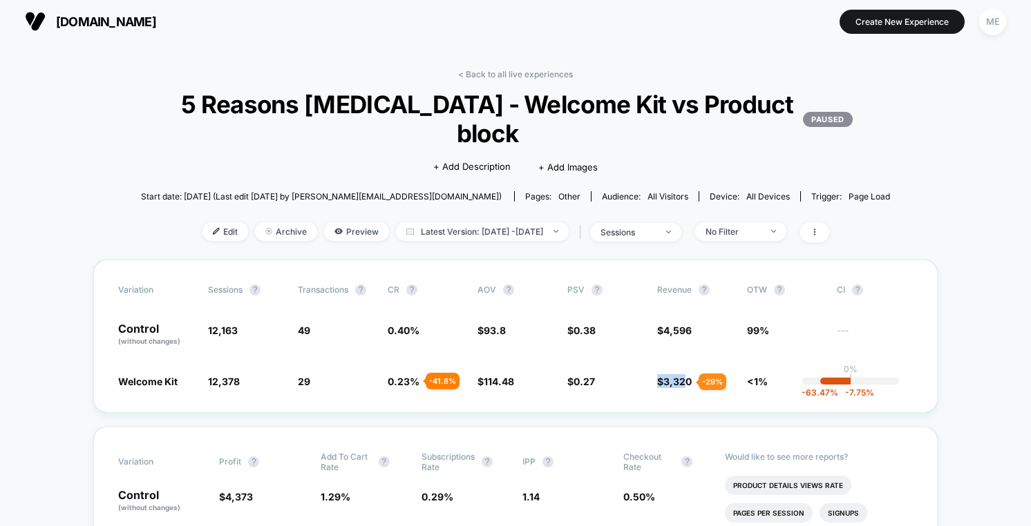
drag, startPoint x: 653, startPoint y: 386, endPoint x: 682, endPoint y: 382, distance: 29.3
click at [682, 382] on div "Welcome Kit 12,378 + 1.8 % 29 - 41.8 % 0.23 % - 41.8 % $ 114.48 + 22.1 % $ 0.27…" at bounding box center [515, 381] width 794 height 14
click at [642, 379] on span "$ 0.27 - 29 %" at bounding box center [605, 381] width 76 height 14
click at [705, 381] on div "Welcome Kit 12,378 + 1.8 % 29 - 41.8 % 0.23 % - 41.8 % $ 114.48 + 22.1 % $ 0.27…" at bounding box center [515, 381] width 794 height 14
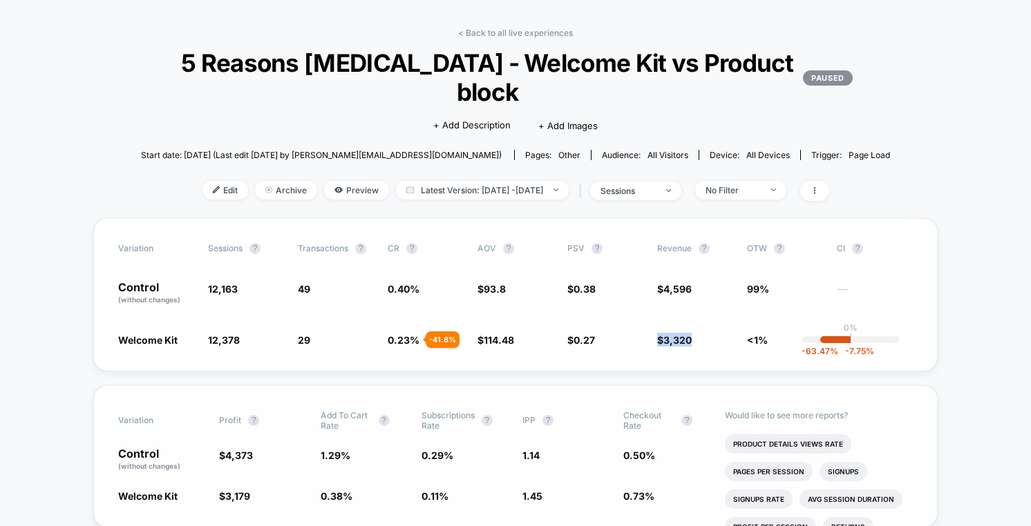
scroll to position [164, 0]
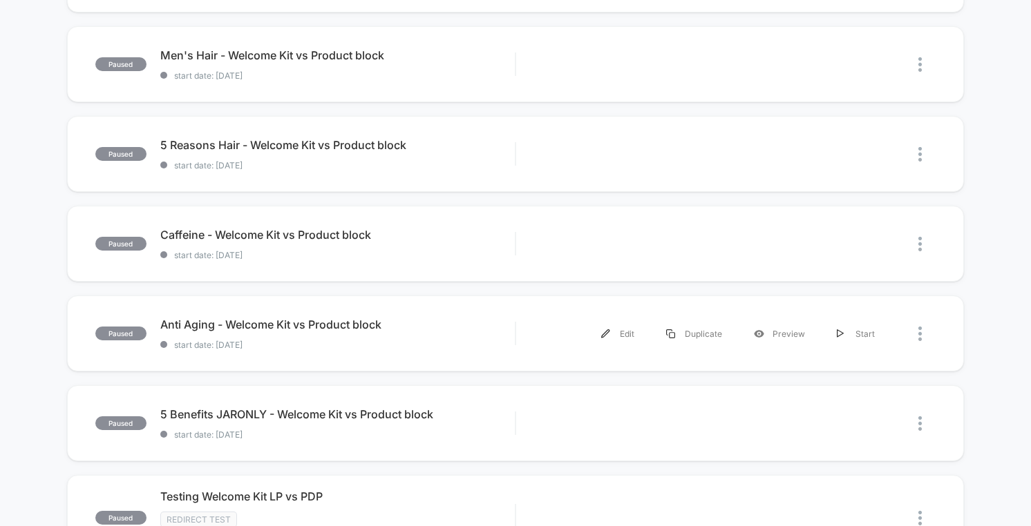
scroll to position [725, 0]
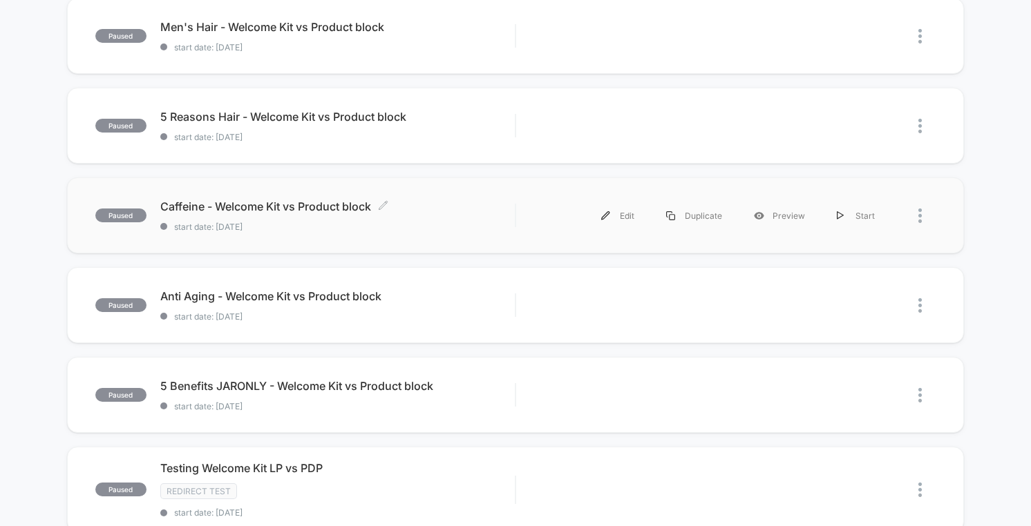
click at [452, 200] on span "Caffeine - Welcome Kit vs Product block Click to edit experience details" at bounding box center [337, 207] width 354 height 14
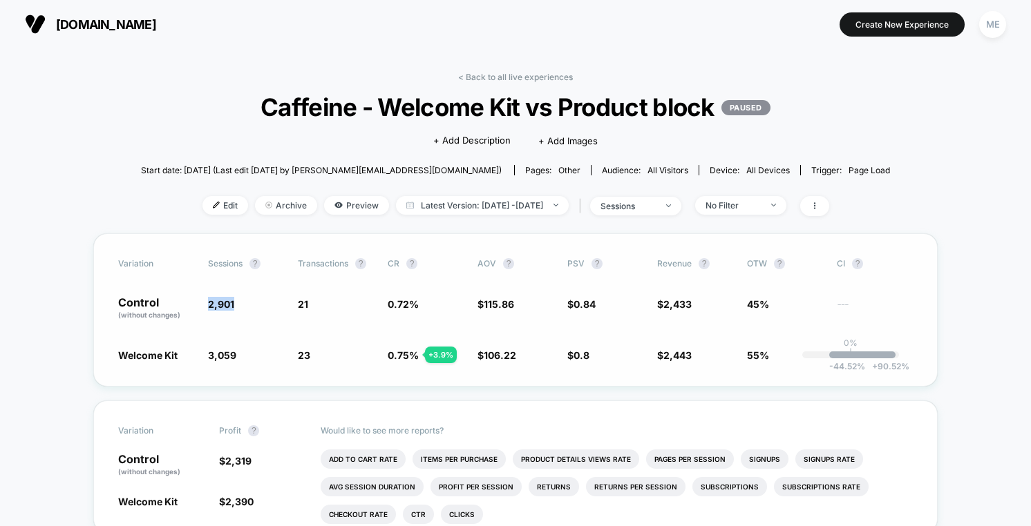
click at [238, 303] on div "Control (without changes) 2,901 21 0.72 % $ 115.86 $ 0.84 $ 2,433 45% ---" at bounding box center [515, 308] width 794 height 23
drag, startPoint x: 300, startPoint y: 302, endPoint x: 338, endPoint y: 296, distance: 37.7
click at [336, 298] on div "Control (without changes) 2,901 21 0.72 % $ 115.86 $ 0.84 $ 2,433 45% ---" at bounding box center [515, 308] width 794 height 23
drag, startPoint x: 204, startPoint y: 353, endPoint x: 239, endPoint y: 352, distance: 35.2
click at [239, 352] on div "Welcome Kit 3,059 + 5.4 % 23 + 3.9 % 0.75 % + 3.9 % $ 106.22 - 8.3 % $ 0.8 - 4.…" at bounding box center [515, 355] width 794 height 14
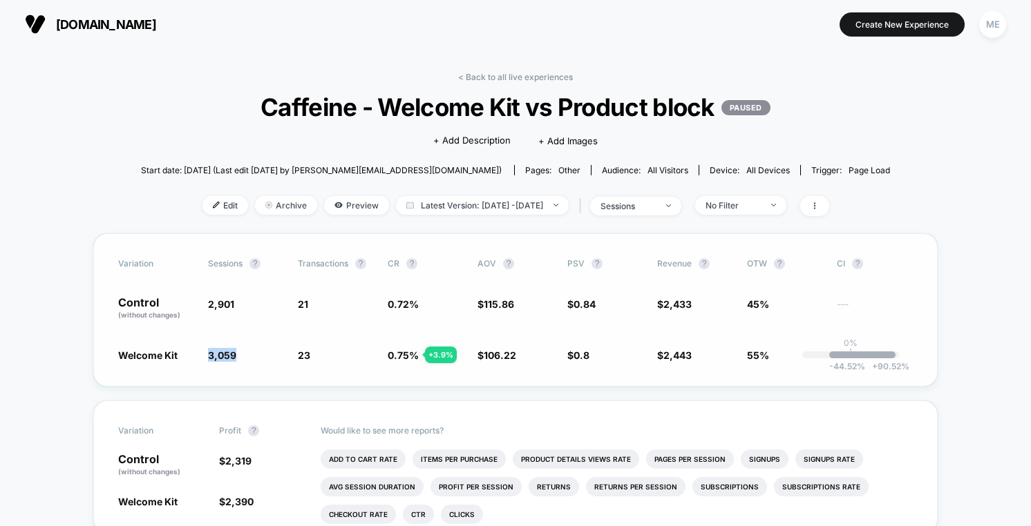
copy span "3,059"
drag, startPoint x: 472, startPoint y: 304, endPoint x: 539, endPoint y: 306, distance: 66.3
click at [539, 305] on div "Control (without changes) 2,901 21 0.72 % $ 115.86 $ 0.84 $ 2,433 45% ---" at bounding box center [515, 308] width 794 height 23
copy span "$ 115.86"
drag, startPoint x: 476, startPoint y: 353, endPoint x: 525, endPoint y: 352, distance: 49.0
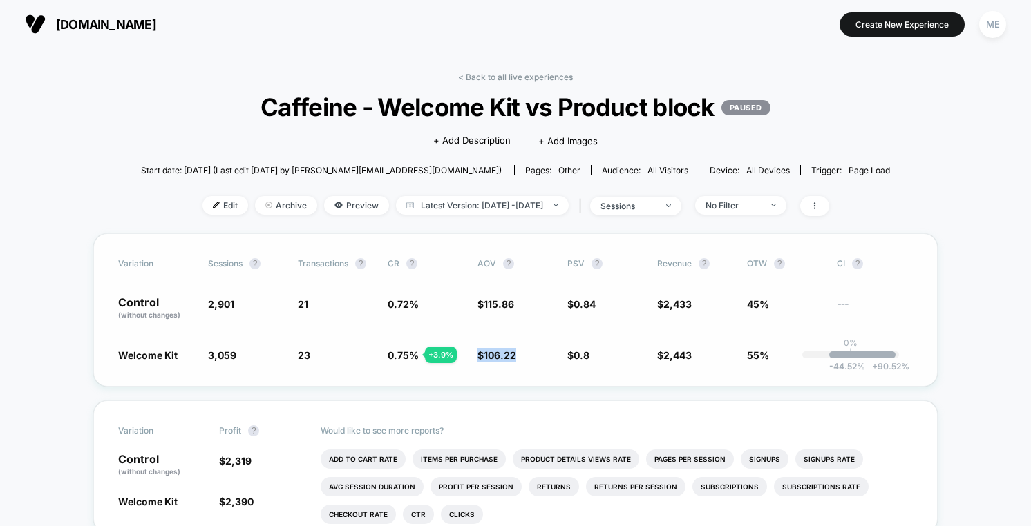
click at [525, 352] on div "Welcome Kit 3,059 + 5.4 % 23 + 3.9 % 0.75 % + 3.9 % $ 106.22 - 8.3 % $ 0.8 - 4.…" at bounding box center [515, 355] width 794 height 14
copy span "$ 106.22"
drag, startPoint x: 647, startPoint y: 306, endPoint x: 704, endPoint y: 303, distance: 57.4
click at [704, 303] on div "Control (without changes) 2,901 21 0.72 % $ 115.86 $ 0.84 $ 2,433 45% ---" at bounding box center [515, 308] width 794 height 23
copy div "$ 2,433"
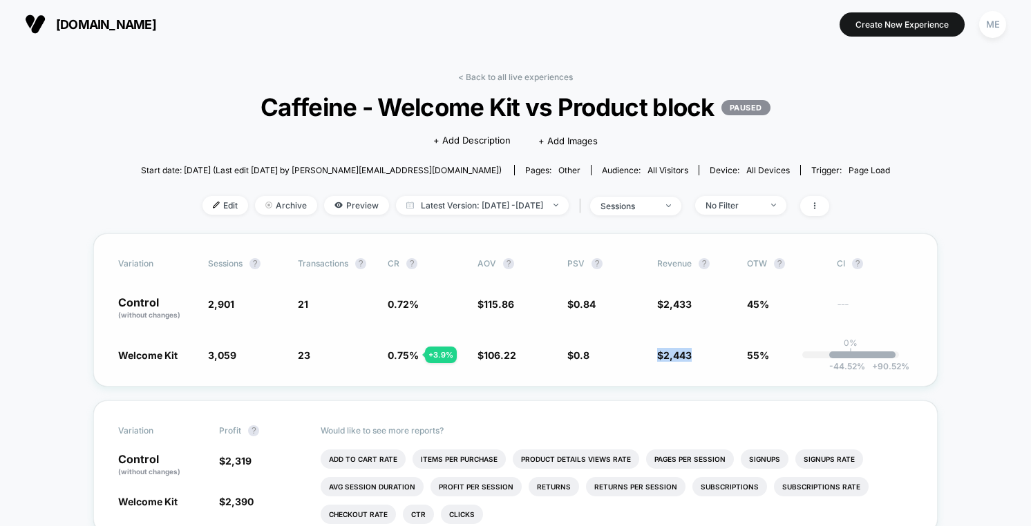
click at [696, 354] on div "Welcome Kit 3,059 + 5.4 % 23 + 3.9 % 0.75 % + 3.9 % $ 106.22 - 8.3 % $ 0.8 - 4.…" at bounding box center [515, 355] width 794 height 14
copy span "$ 2,443"
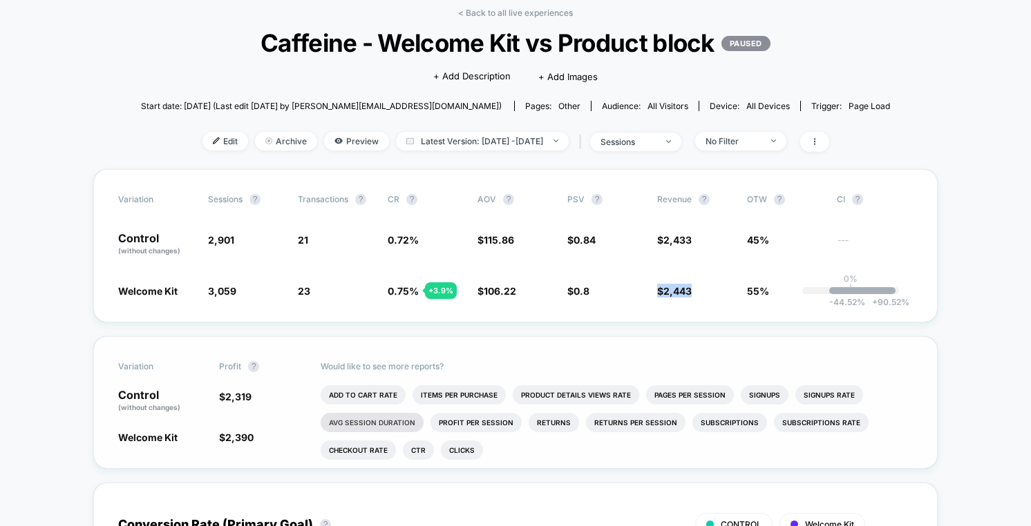
scroll to position [117, 0]
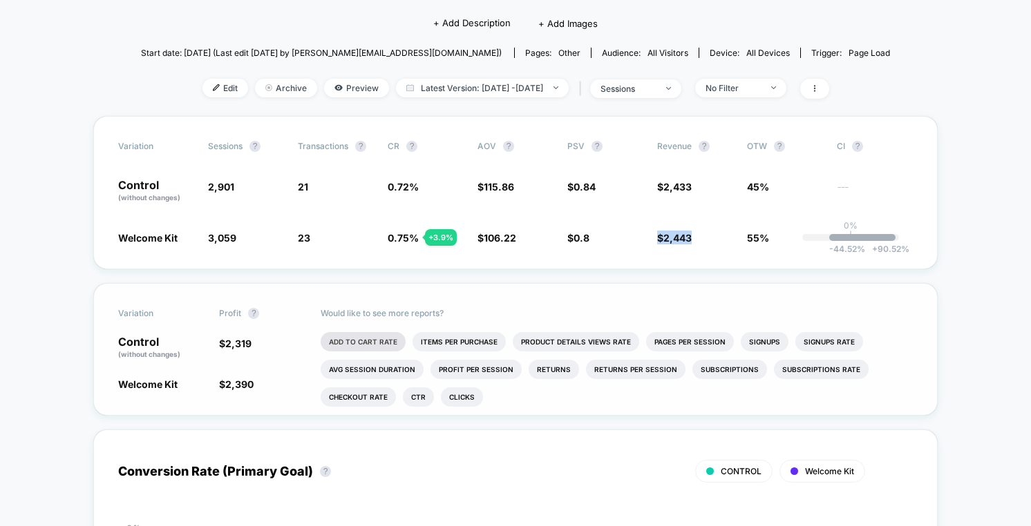
click at [370, 336] on li "Add To Cart Rate" at bounding box center [362, 341] width 85 height 19
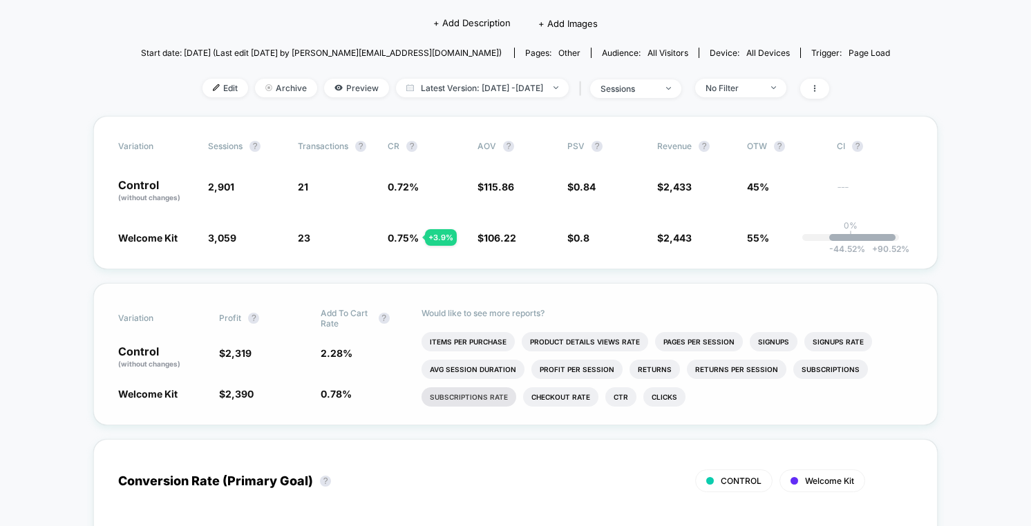
click at [472, 402] on li "Subscriptions Rate" at bounding box center [468, 396] width 95 height 19
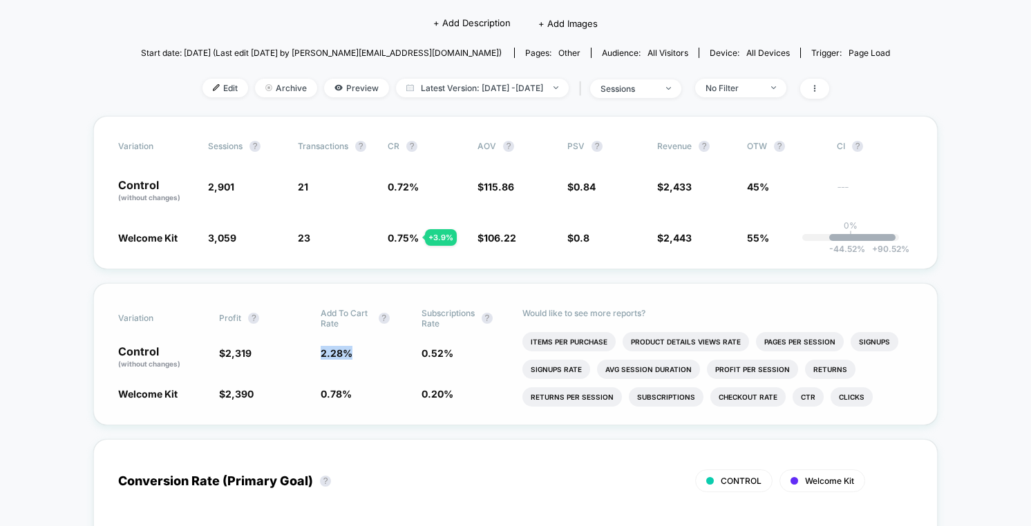
drag, startPoint x: 312, startPoint y: 353, endPoint x: 358, endPoint y: 352, distance: 45.6
click at [358, 352] on div "Control (without changes) $ 2,319 2.28 % 0.52 %" at bounding box center [515, 357] width 794 height 23
copy div "2.28 %"
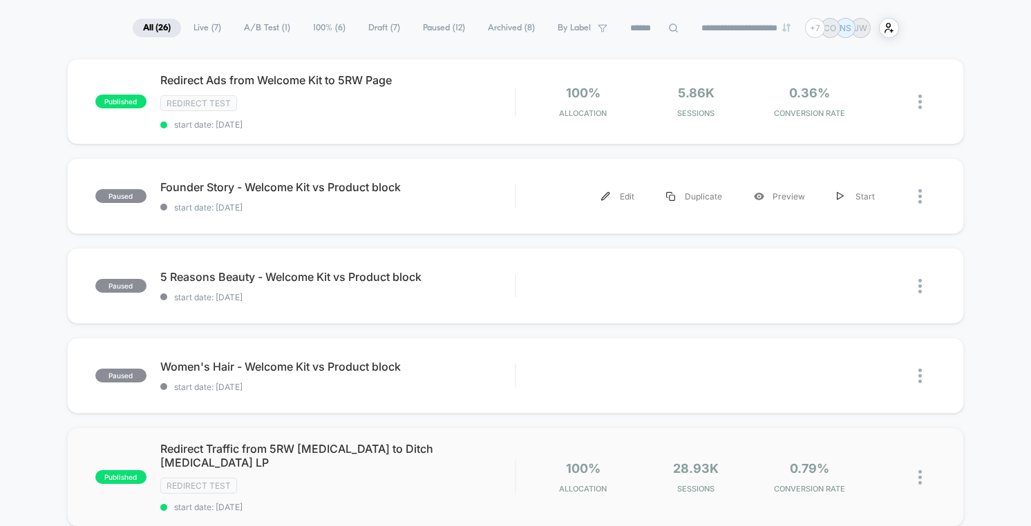
scroll to position [93, 0]
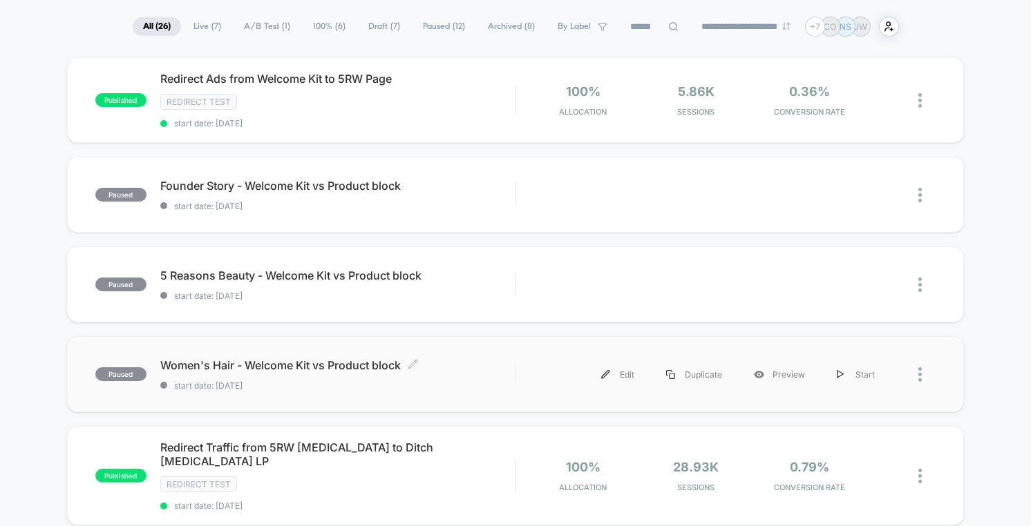
click at [480, 375] on div "Women's Hair - Welcome Kit vs Product block Click to edit experience details Cl…" at bounding box center [337, 374] width 354 height 32
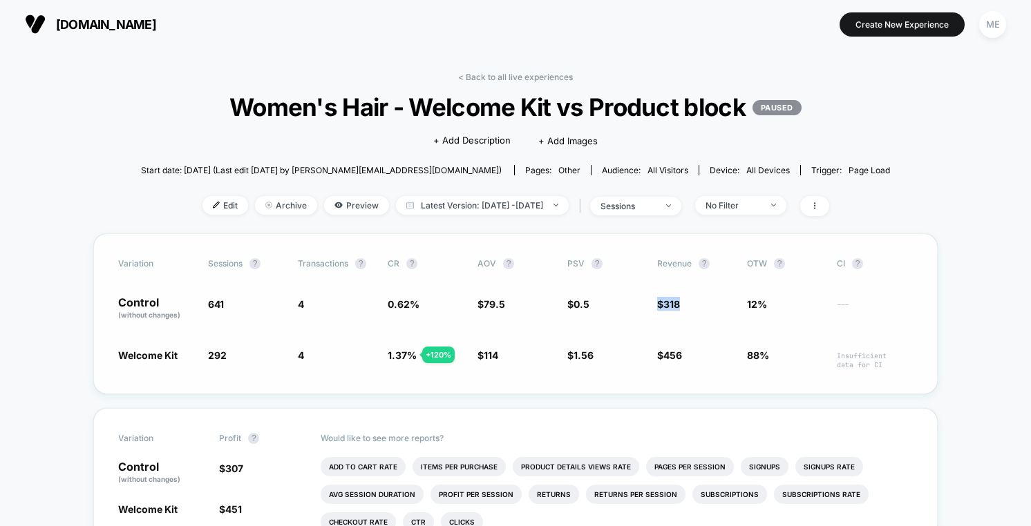
drag, startPoint x: 649, startPoint y: 302, endPoint x: 684, endPoint y: 303, distance: 35.2
click at [684, 303] on div "Control (without changes) 641 4 0.62 % $ 79.5 $ 0.5 $ 318 12% ---" at bounding box center [515, 308] width 794 height 23
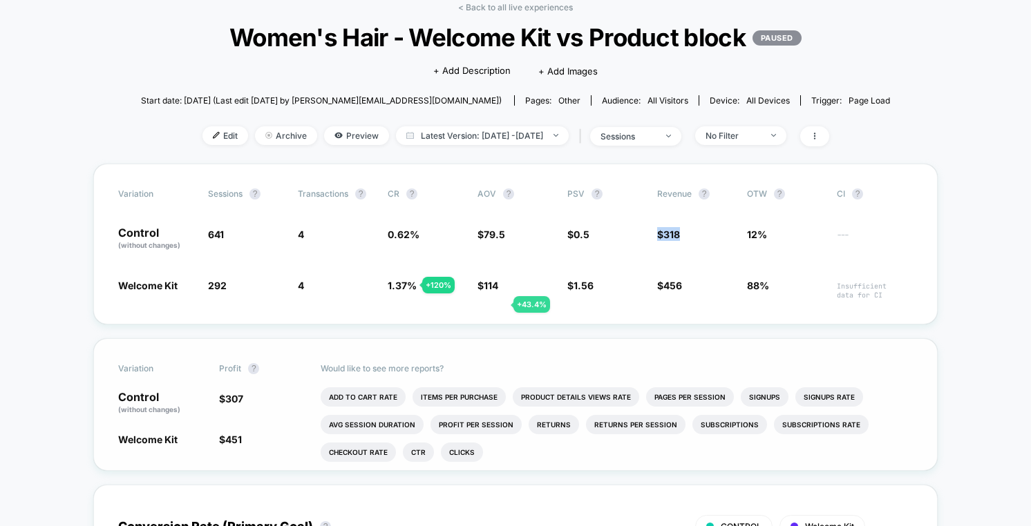
scroll to position [155, 0]
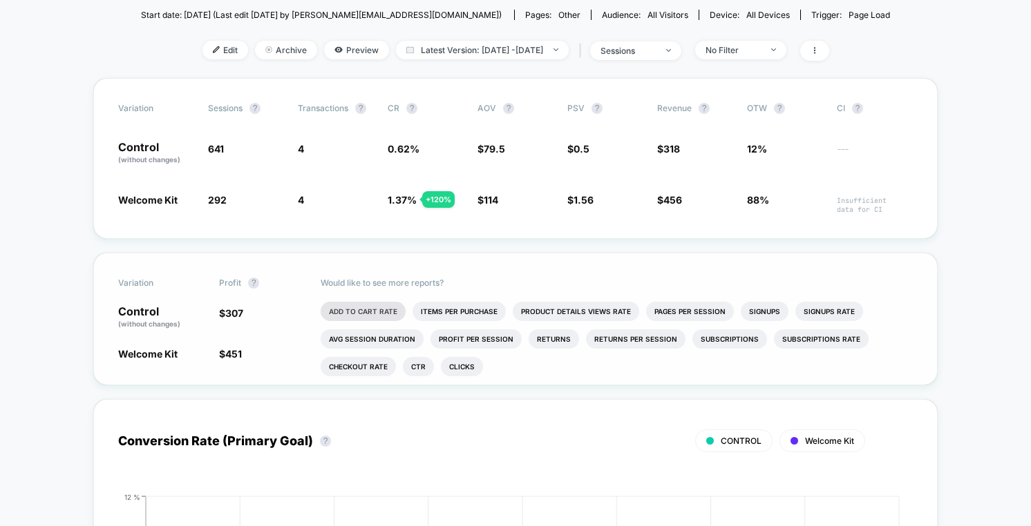
click at [374, 312] on li "Add To Cart Rate" at bounding box center [362, 311] width 85 height 19
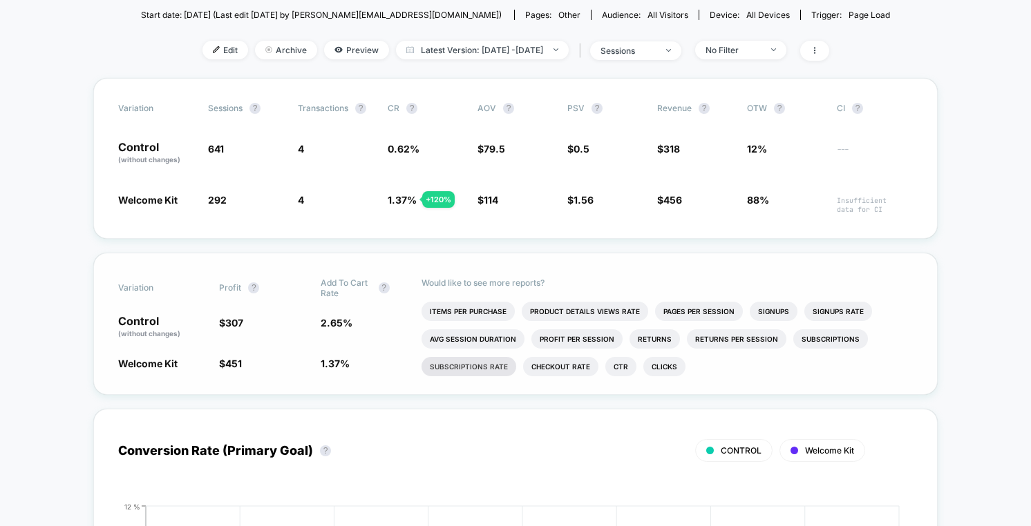
click at [484, 366] on li "Subscriptions Rate" at bounding box center [468, 366] width 95 height 19
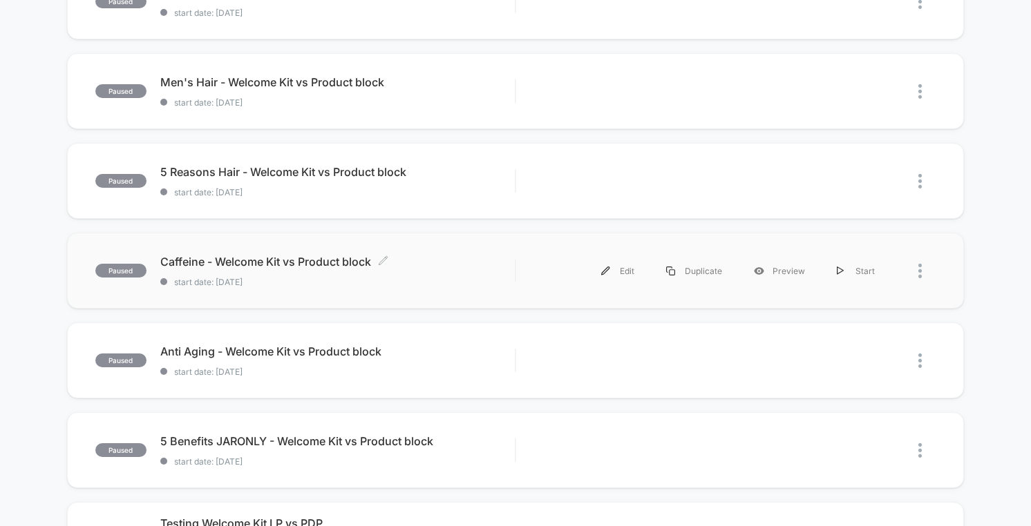
scroll to position [694, 0]
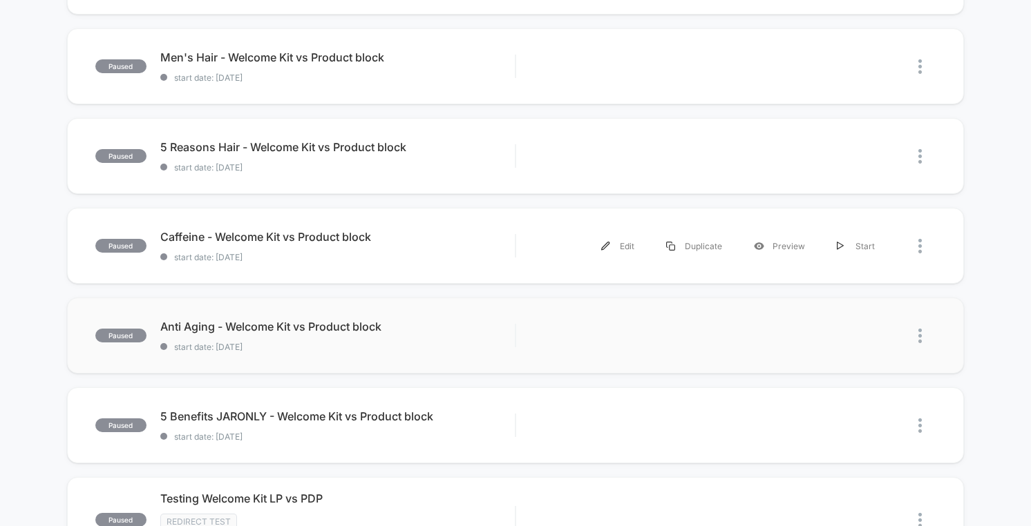
click at [474, 320] on div "Anti Aging - Welcome Kit vs Product block start date: 8/26/2025" at bounding box center [337, 336] width 354 height 32
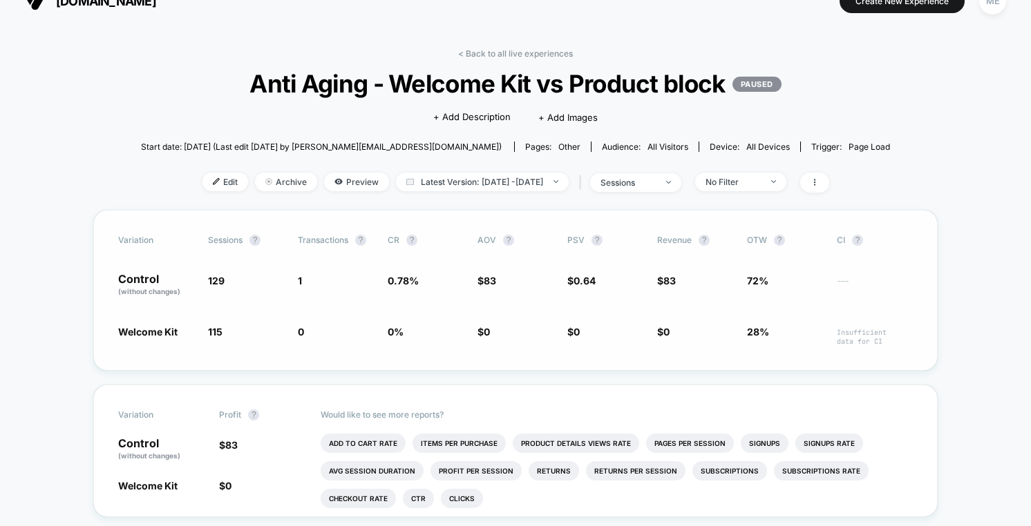
scroll to position [38, 0]
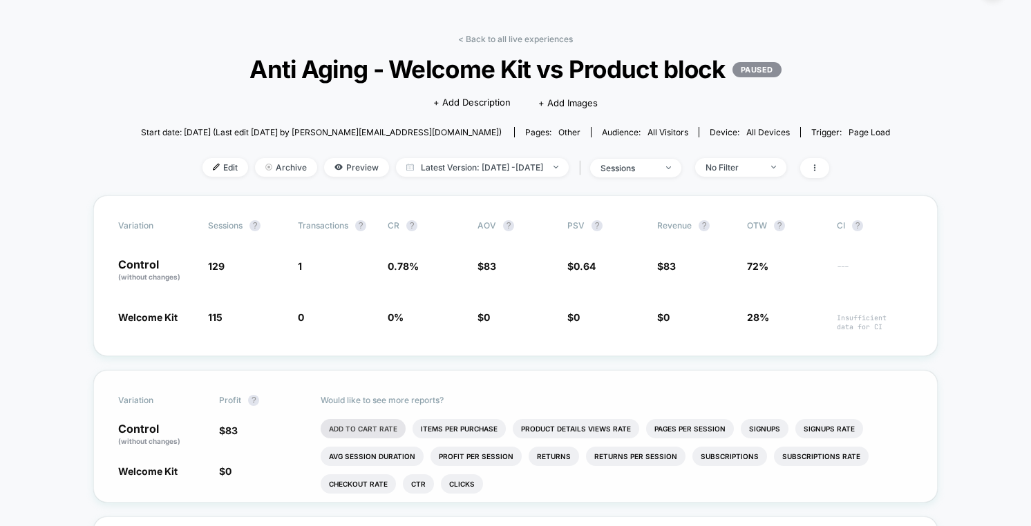
click at [336, 429] on li "Add To Cart Rate" at bounding box center [362, 428] width 85 height 19
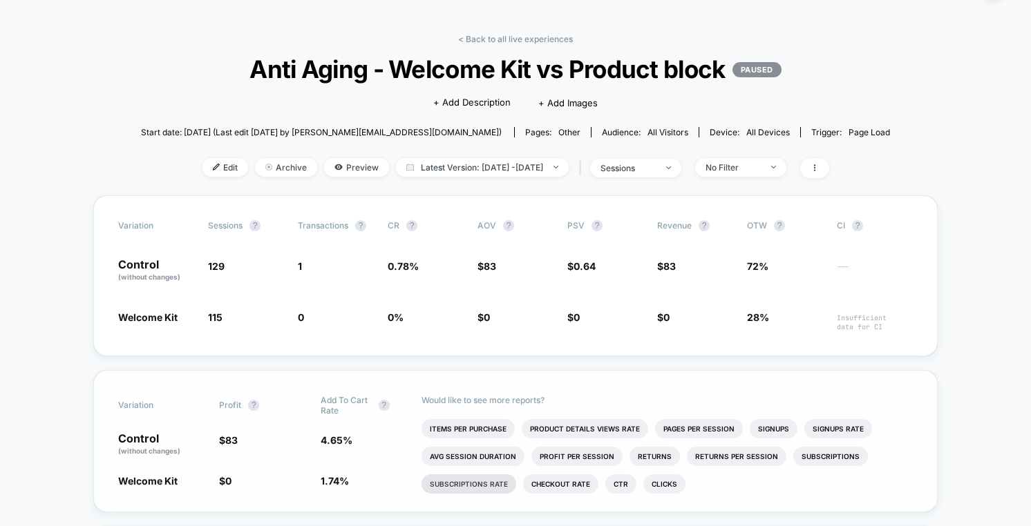
click at [464, 482] on li "Subscriptions Rate" at bounding box center [468, 484] width 95 height 19
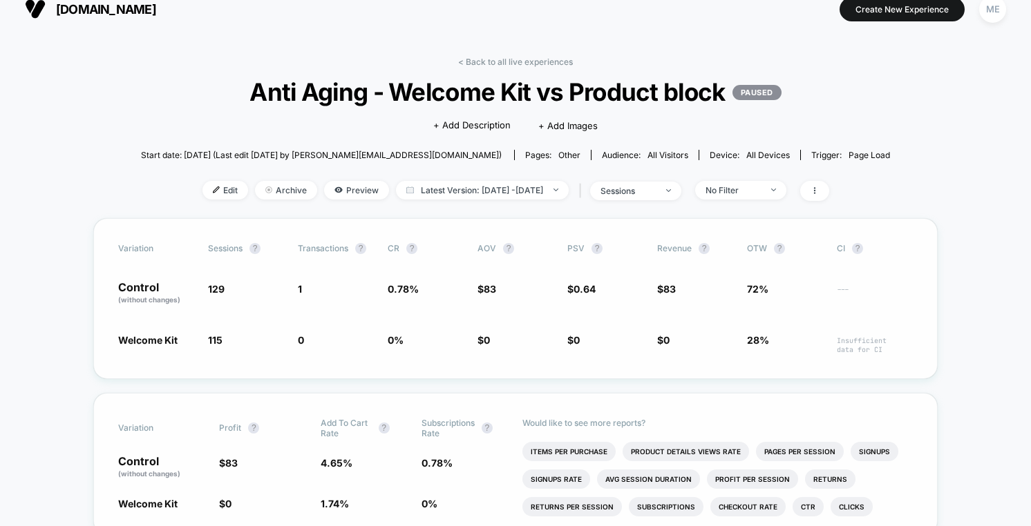
scroll to position [0, 0]
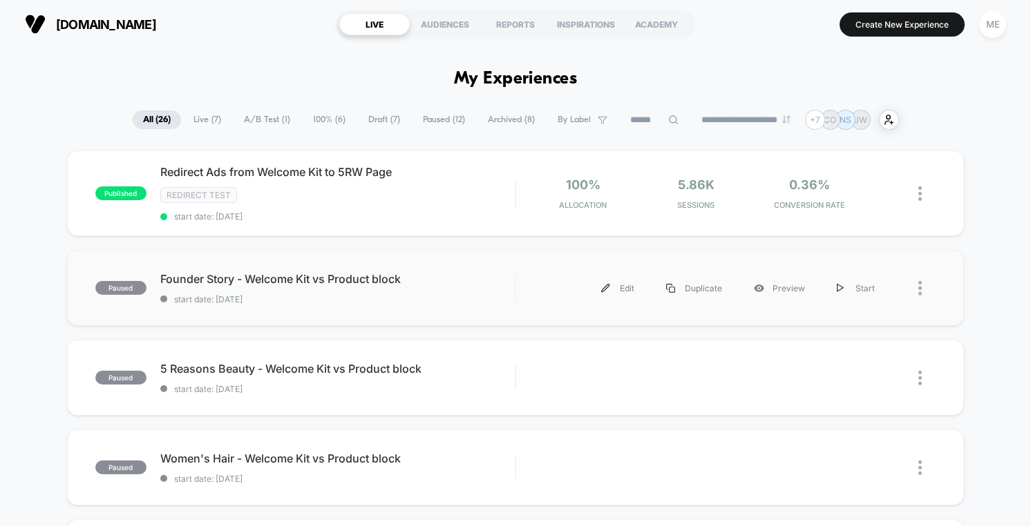
scroll to position [213, 0]
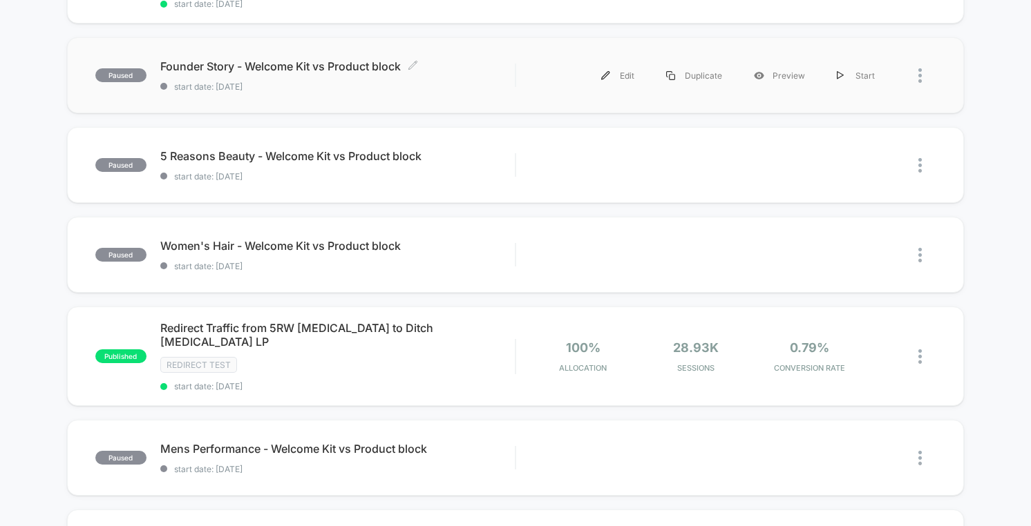
click at [480, 89] on span "start date: [DATE]" at bounding box center [337, 87] width 354 height 10
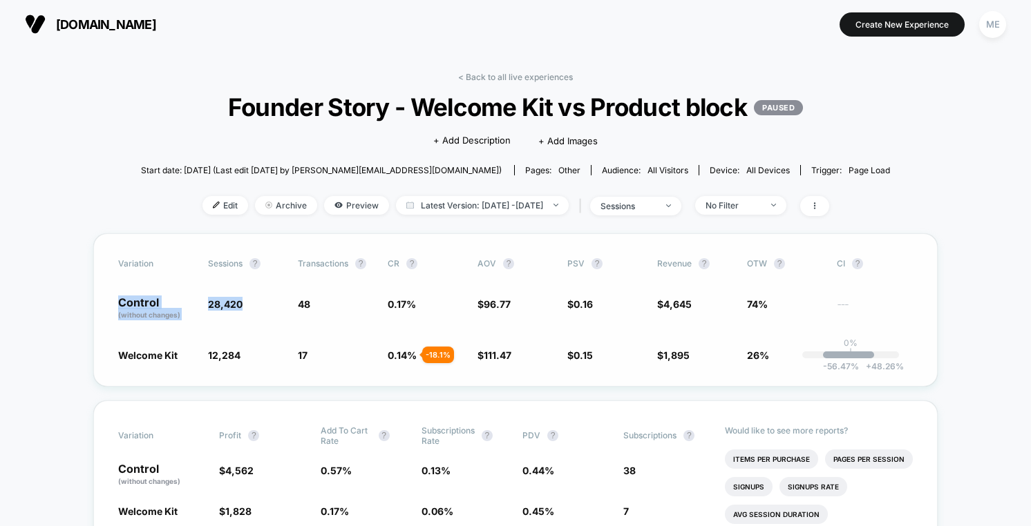
drag, startPoint x: 199, startPoint y: 304, endPoint x: 254, endPoint y: 299, distance: 55.5
click at [254, 299] on div "Control (without changes) 28,420 48 0.17 % $ 96.77 $ 0.16 $ 4,645 74% ---" at bounding box center [515, 308] width 794 height 23
click at [254, 303] on span "28,420" at bounding box center [246, 308] width 76 height 23
drag, startPoint x: 209, startPoint y: 304, endPoint x: 245, endPoint y: 300, distance: 36.2
click at [245, 300] on span "28,420" at bounding box center [246, 308] width 76 height 23
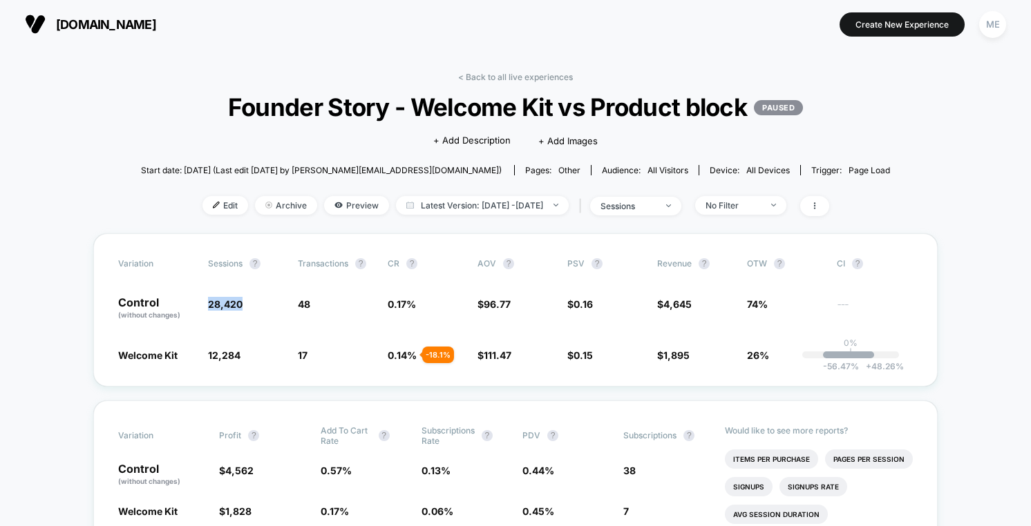
copy span "28,420"
drag, startPoint x: 201, startPoint y: 353, endPoint x: 259, endPoint y: 361, distance: 58.6
click at [259, 361] on div "Variation Sessions ? Transactions ? CR ? AOV ? PSV ? Revenue ? OTW ? CI ? Contr…" at bounding box center [515, 309] width 844 height 153
copy span "12,284"
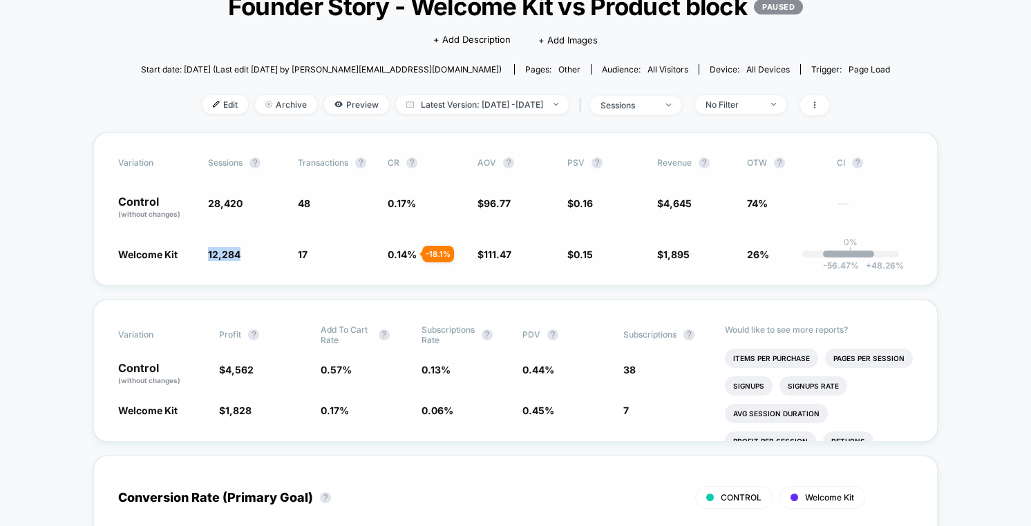
scroll to position [102, 0]
drag, startPoint x: 654, startPoint y: 202, endPoint x: 698, endPoint y: 200, distance: 43.6
click at [698, 200] on div "Control (without changes) 28,420 48 0.17 % $ 96.77 $ 0.16 $ 4,645 74% ---" at bounding box center [515, 206] width 794 height 23
copy span "$ 4,645"
drag, startPoint x: 656, startPoint y: 253, endPoint x: 696, endPoint y: 251, distance: 39.4
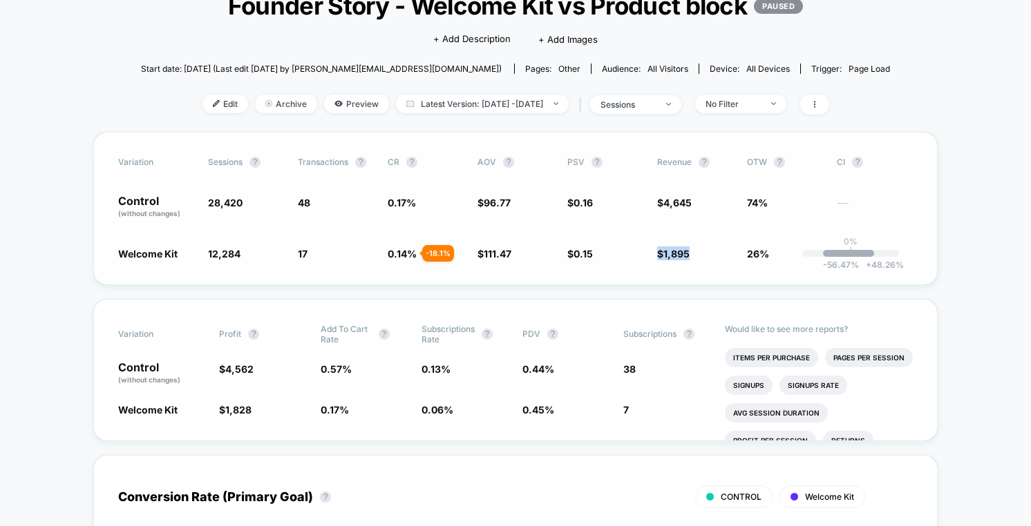
click at [696, 251] on span "$ 1,895 - 5.6 %" at bounding box center [695, 254] width 76 height 14
copy span "$ 1,895"
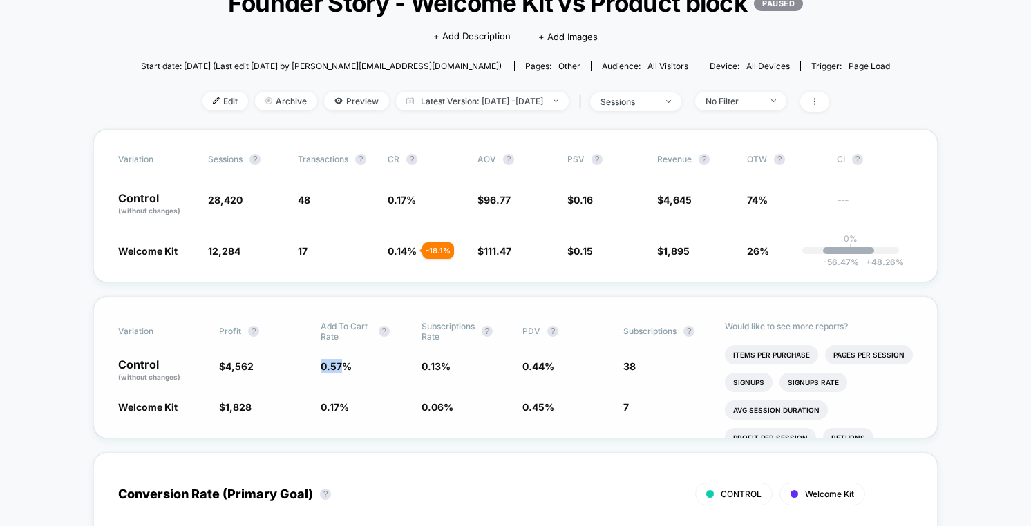
drag, startPoint x: 318, startPoint y: 366, endPoint x: 356, endPoint y: 353, distance: 39.5
click at [344, 363] on div "Control (without changes) $ 4,562 0.57 % 0.13 % 0.44 % 38" at bounding box center [515, 370] width 794 height 23
drag, startPoint x: 414, startPoint y: 364, endPoint x: 457, endPoint y: 364, distance: 43.5
click at [457, 364] on div "Control (without changes) $ 4,562 0.57 % 0.13 % 0.44 % 38" at bounding box center [515, 370] width 794 height 23
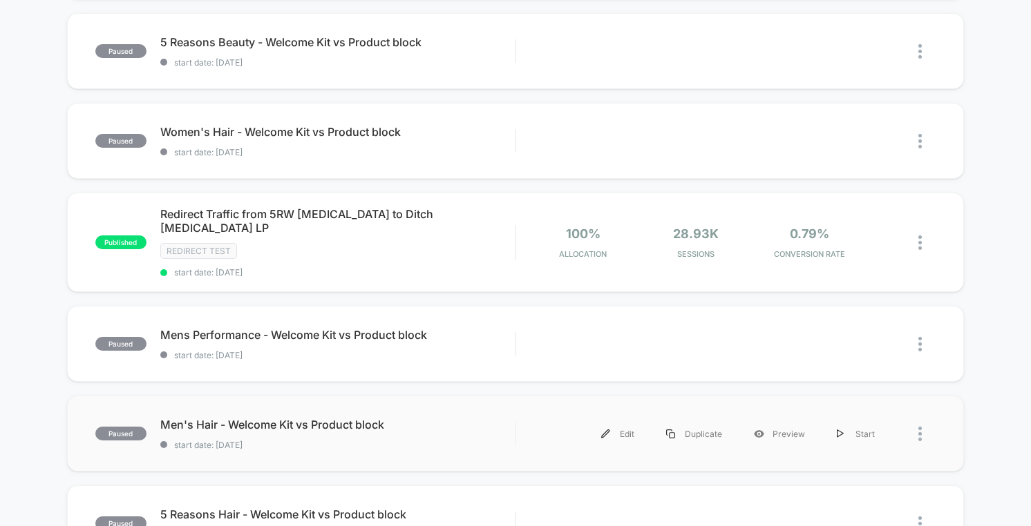
scroll to position [415, 0]
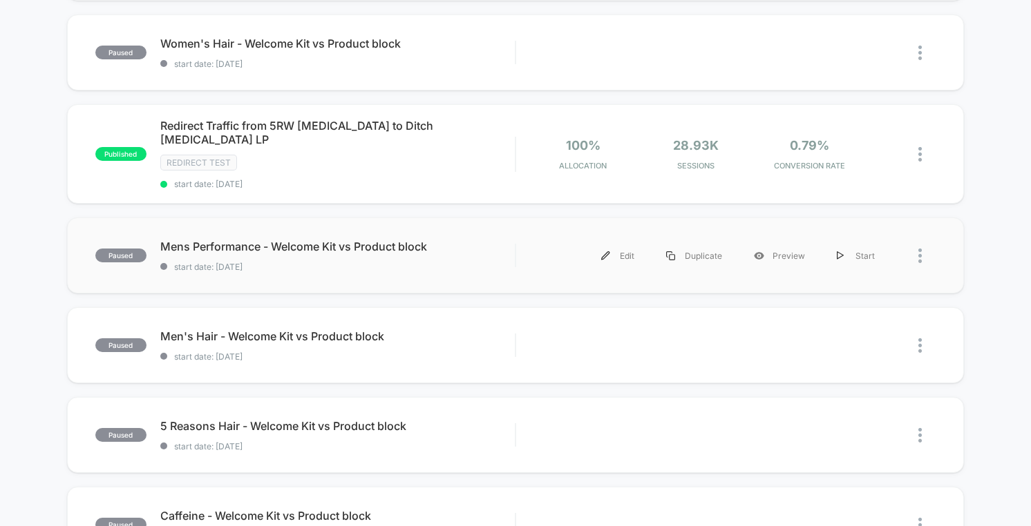
click at [516, 242] on div "Edit Duplicate Preview Start" at bounding box center [725, 255] width 419 height 31
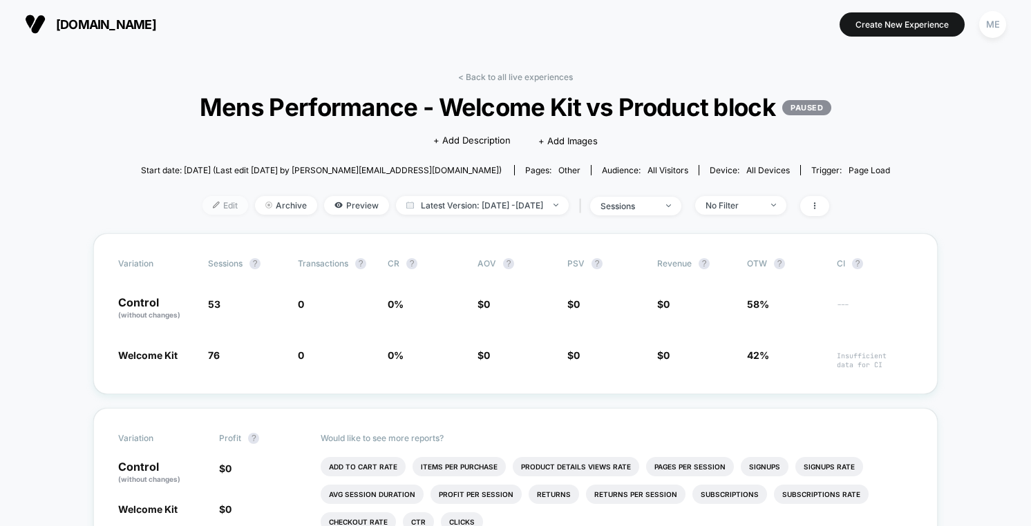
click at [220, 206] on div at bounding box center [221, 205] width 3 height 1
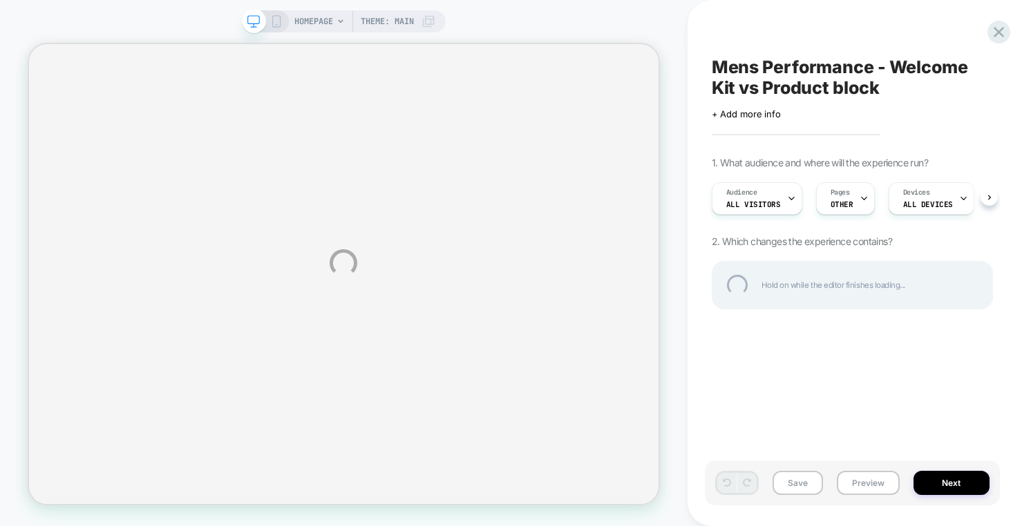
click at [950, 481] on div "HOMEPAGE Theme: MAIN Mens Performance - Welcome Kit vs Product block Click to e…" at bounding box center [515, 263] width 1031 height 526
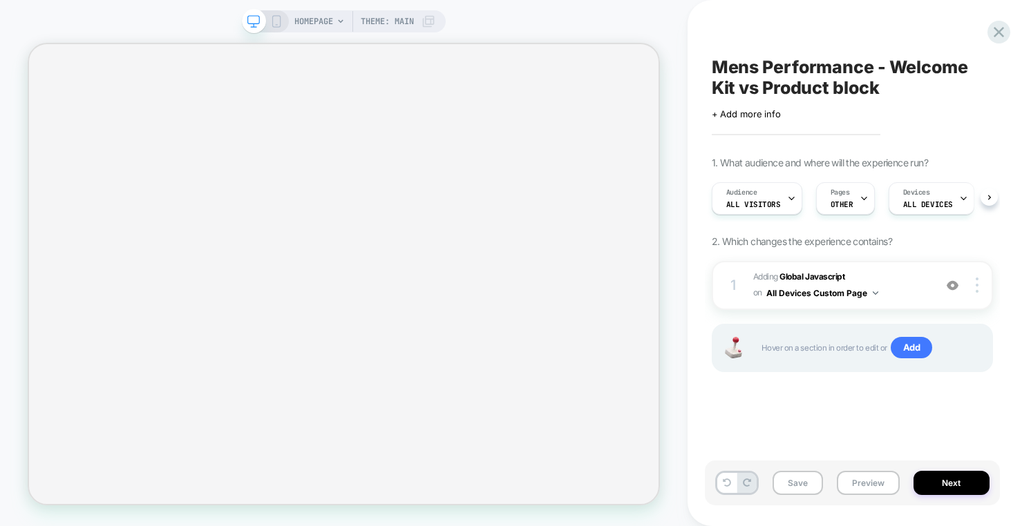
scroll to position [0, 1]
click at [935, 481] on button "Next" at bounding box center [951, 483] width 76 height 24
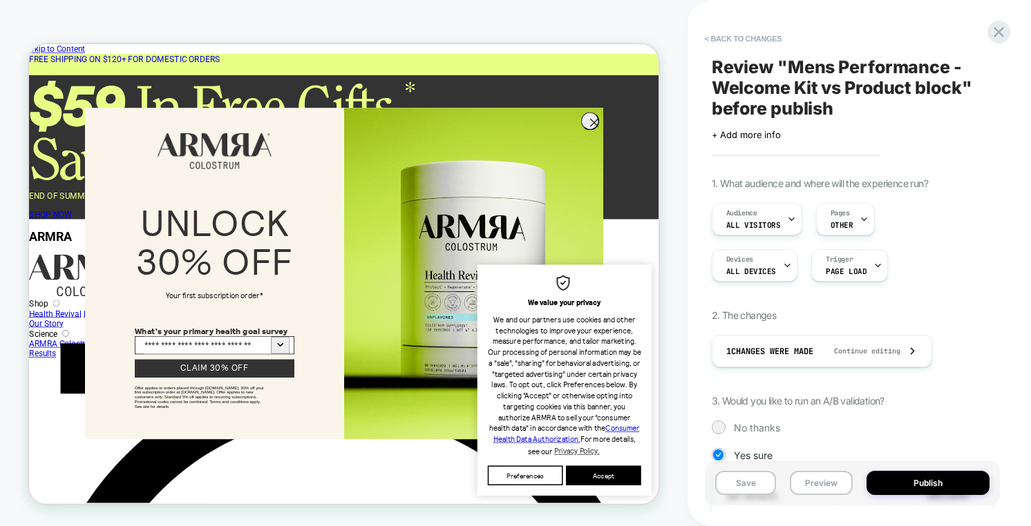
scroll to position [0, 0]
click at [520, 30] on div "HOMEPAGE Theme: MAIN" at bounding box center [343, 263] width 687 height 499
click at [748, 31] on button "< Back to changes" at bounding box center [743, 39] width 91 height 22
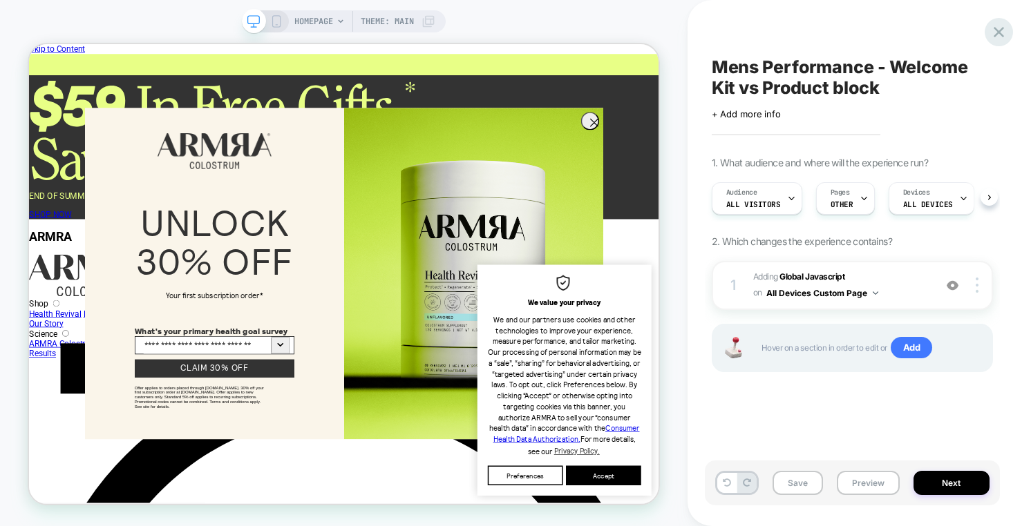
click at [1008, 32] on div at bounding box center [998, 32] width 28 height 28
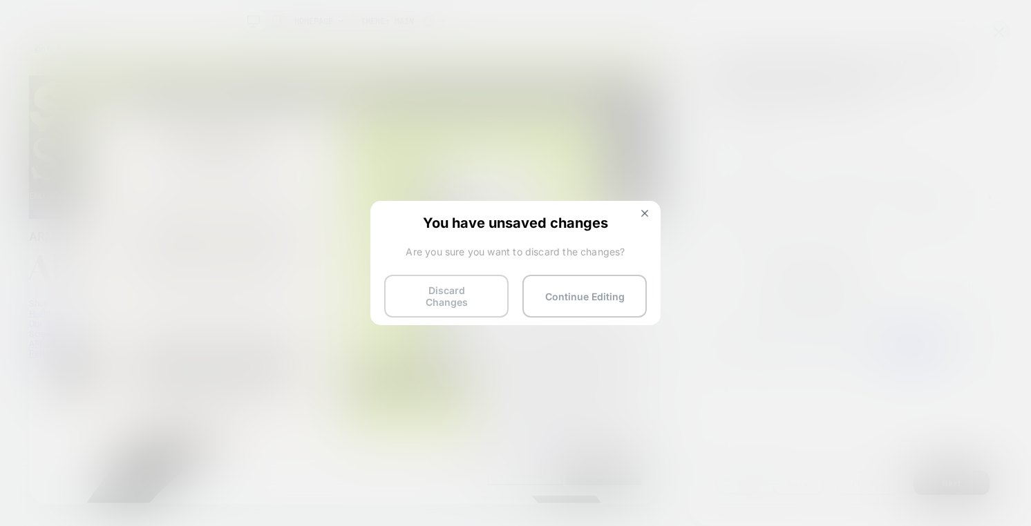
click at [463, 298] on button "Discard Changes" at bounding box center [446, 296] width 124 height 43
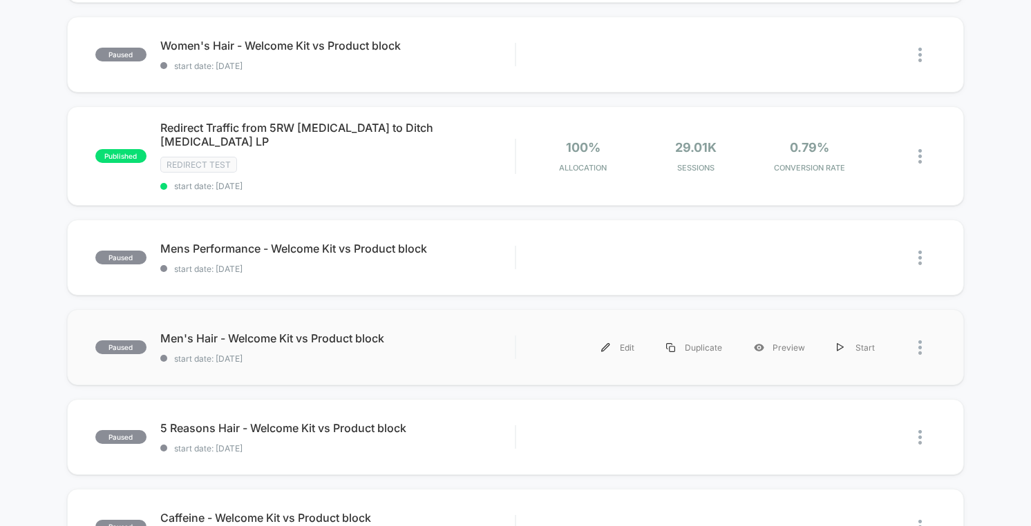
scroll to position [418, 0]
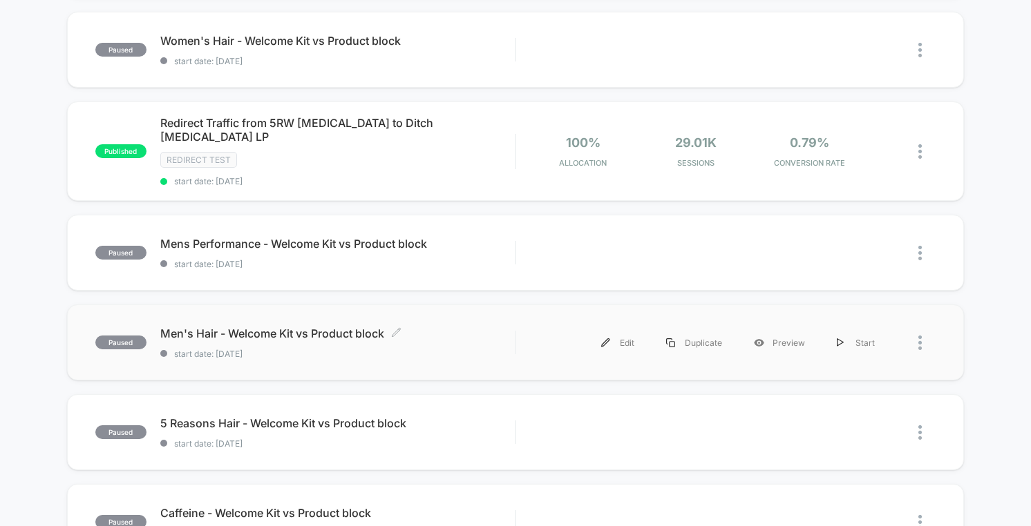
click at [460, 349] on span "start date: [DATE]" at bounding box center [337, 354] width 354 height 10
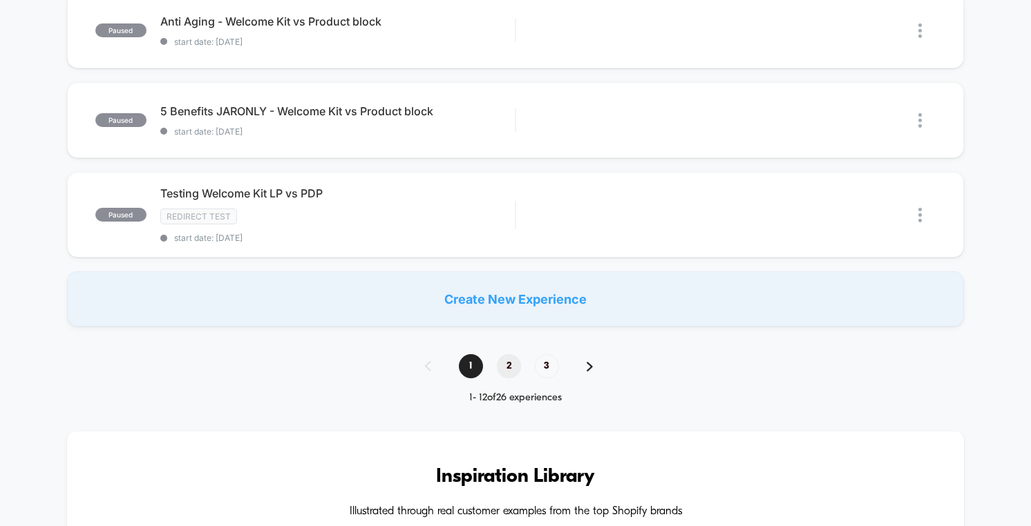
click at [501, 356] on span "2" at bounding box center [509, 366] width 24 height 24
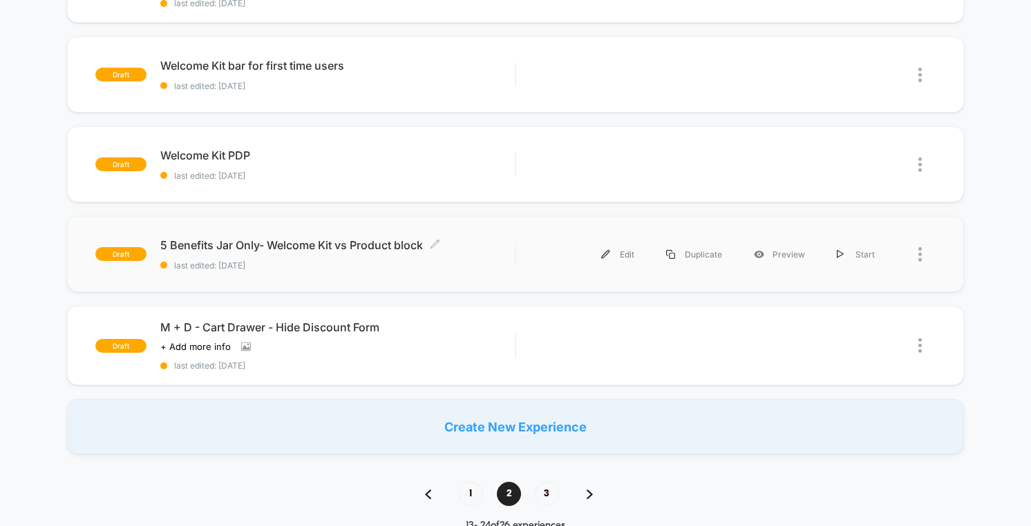
scroll to position [855, 0]
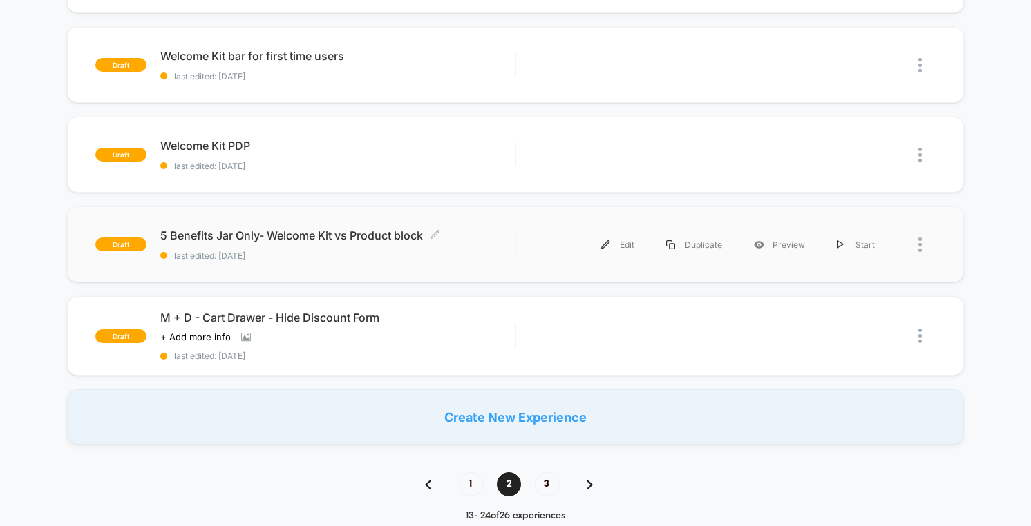
click at [370, 229] on span "5 Benefits Jar Only- Welcome Kit vs Product block Click to edit experience deta…" at bounding box center [337, 236] width 354 height 14
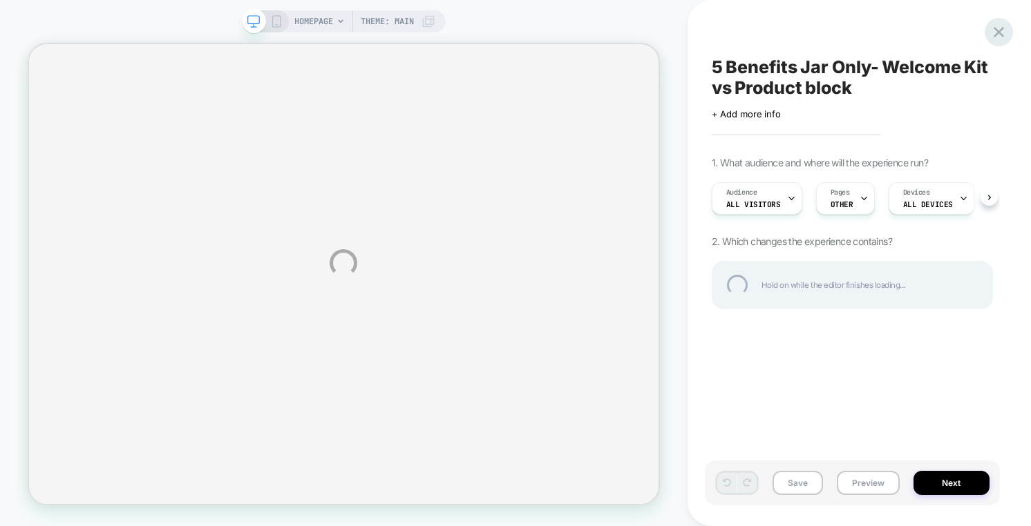
click at [996, 34] on div at bounding box center [998, 32] width 28 height 28
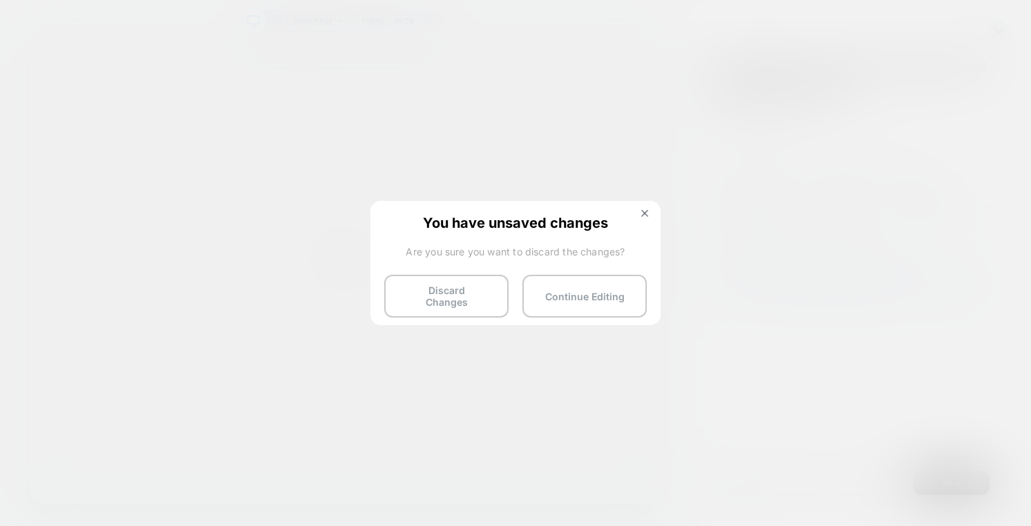
click at [463, 287] on button "Discard Changes" at bounding box center [446, 296] width 124 height 43
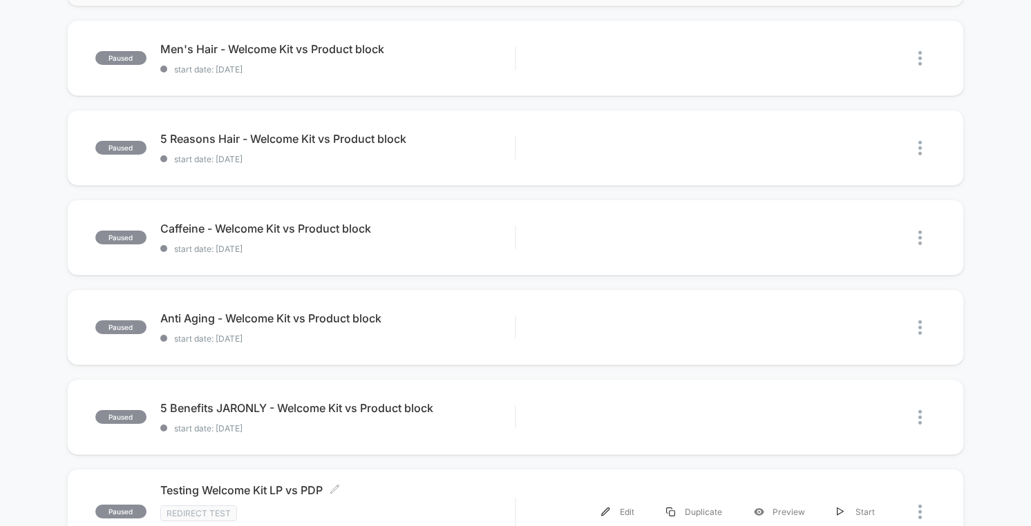
scroll to position [851, 0]
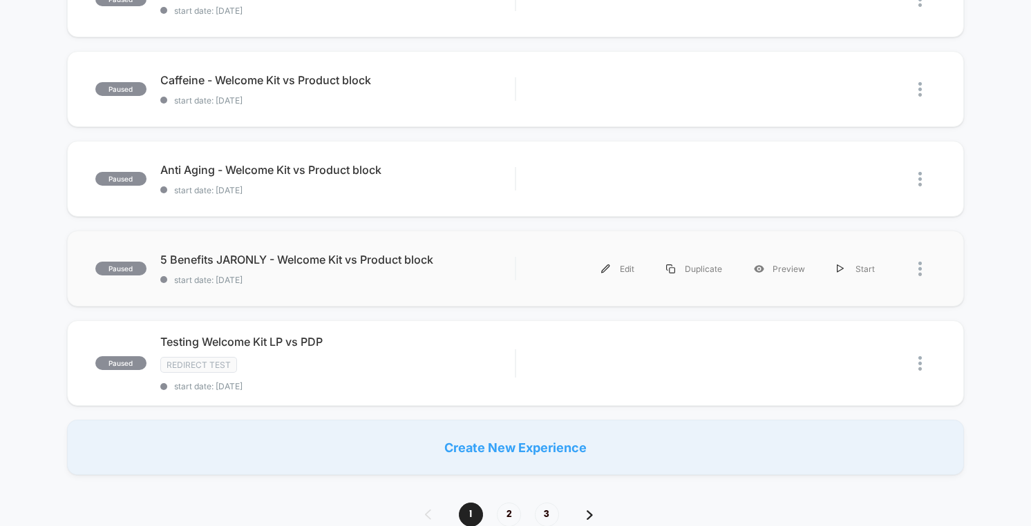
click at [564, 255] on div "Edit Duplicate Preview Start" at bounding box center [710, 268] width 361 height 31
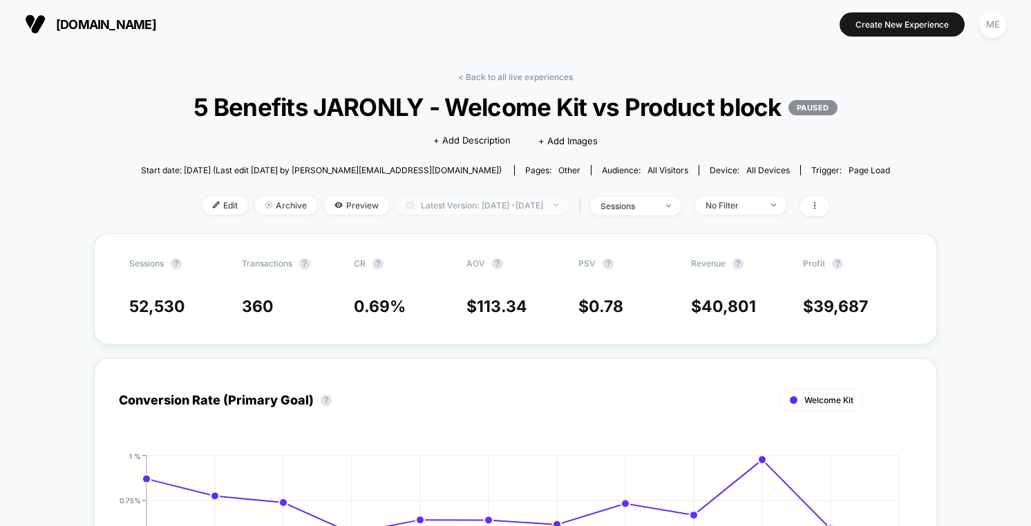
click at [454, 215] on span "Latest Version: Aug 29, 2025 - Sep 9, 2025" at bounding box center [482, 205] width 173 height 19
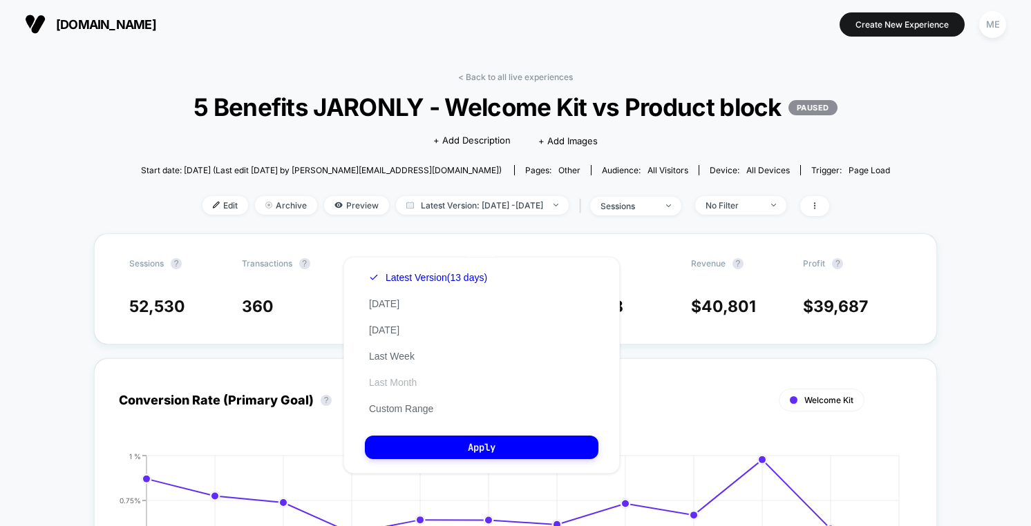
click at [396, 387] on button "Last Month" at bounding box center [393, 382] width 56 height 12
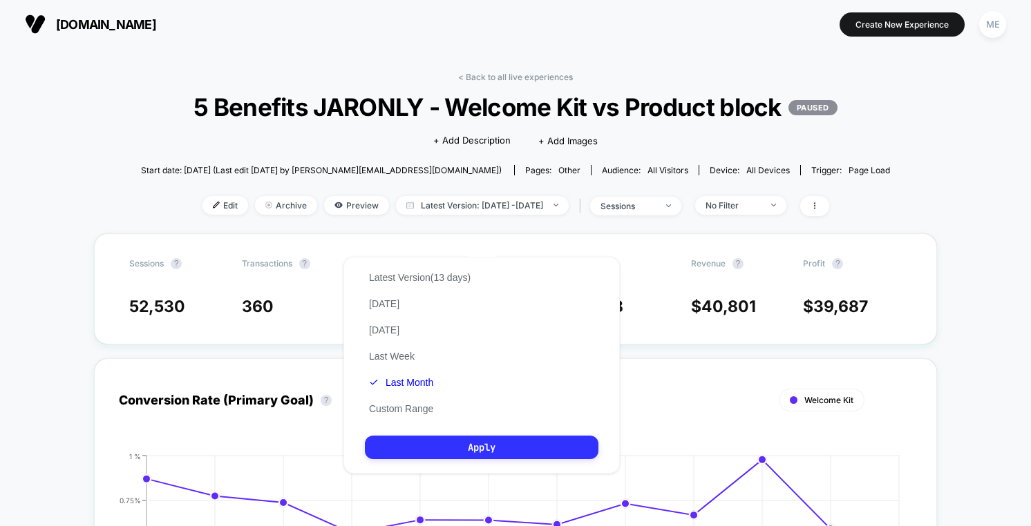
click at [455, 446] on button "Apply" at bounding box center [481, 447] width 233 height 23
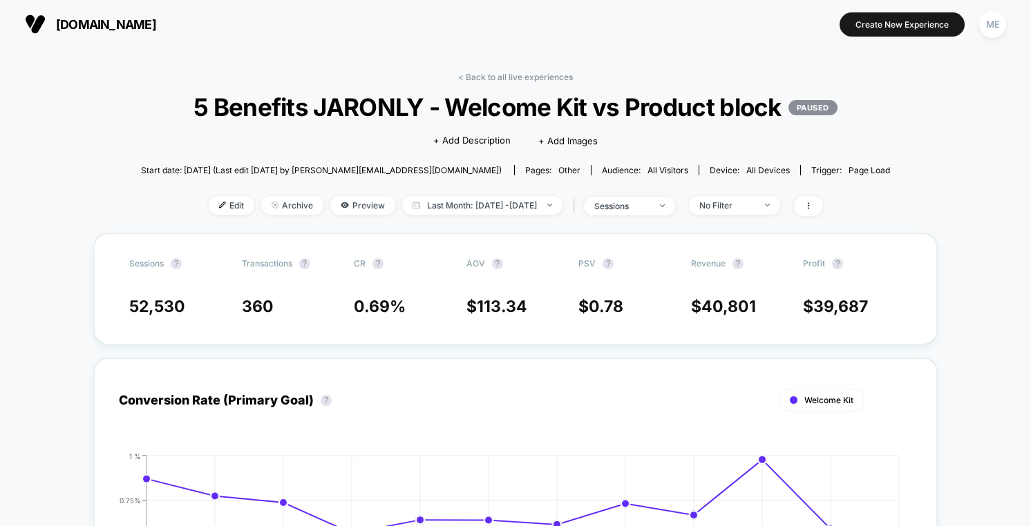
click at [397, 175] on span "Start date: 8/29/2025 (Last edit 9/9/2025 by geri@armra.com)" at bounding box center [321, 170] width 361 height 10
click at [444, 215] on span "Last Month: Aug 10, 2025 - Sep 9, 2025" at bounding box center [482, 205] width 160 height 19
select select "*"
select select "****"
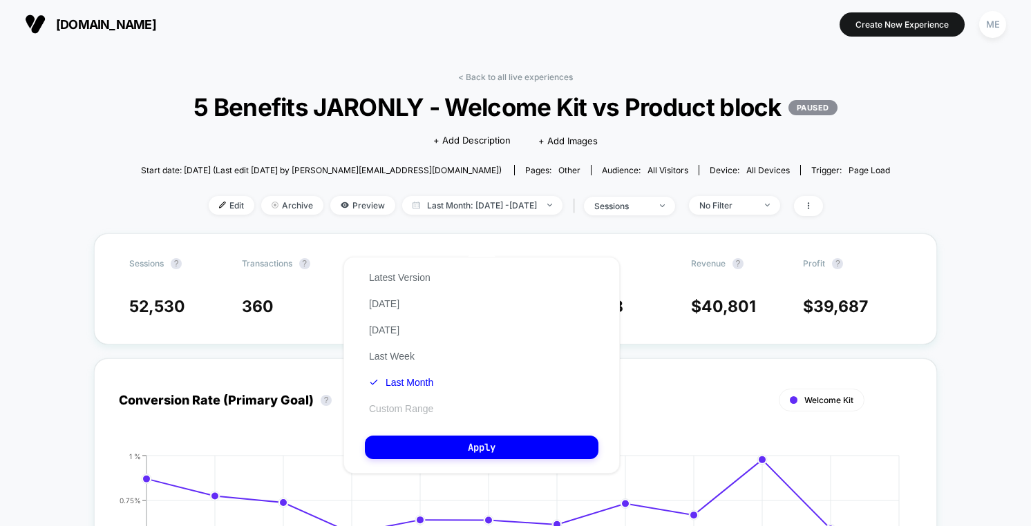
click at [401, 410] on button "Custom Range" at bounding box center [401, 409] width 73 height 12
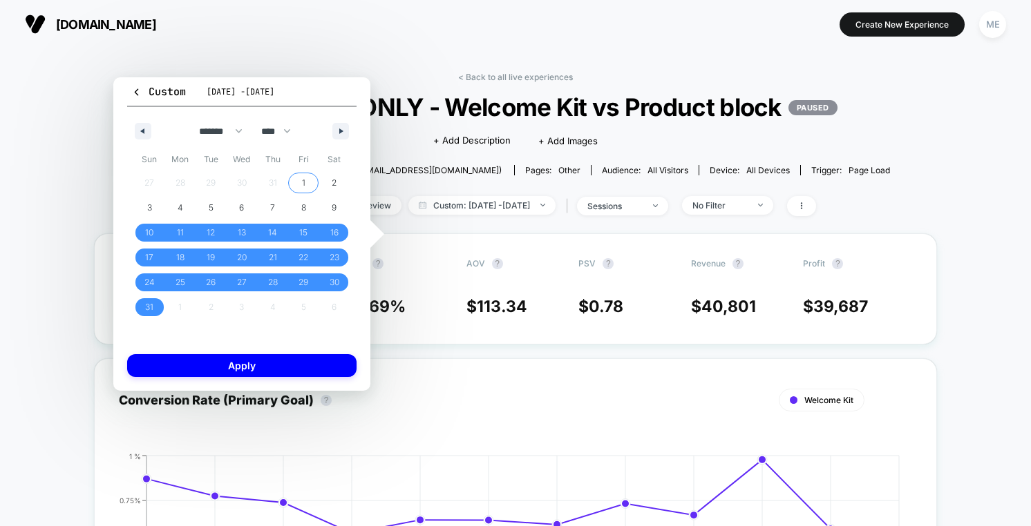
click at [308, 177] on span "1" at bounding box center [303, 183] width 31 height 18
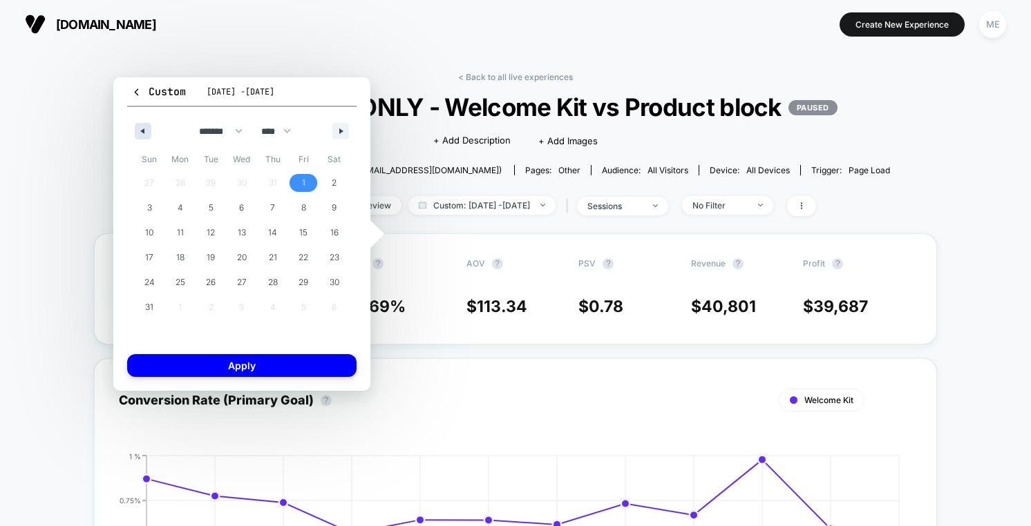
click at [150, 131] on button "button" at bounding box center [143, 131] width 17 height 17
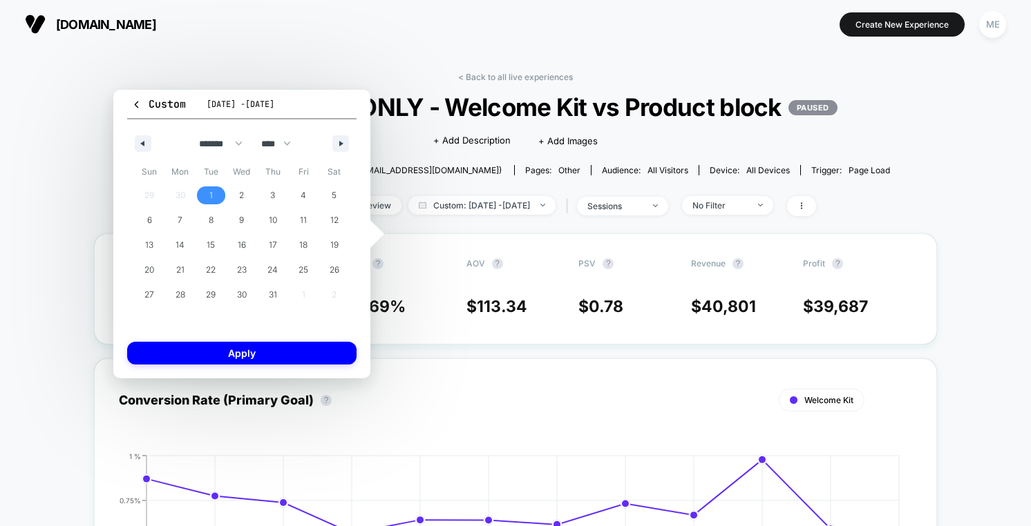
click at [207, 188] on span "1" at bounding box center [210, 195] width 31 height 18
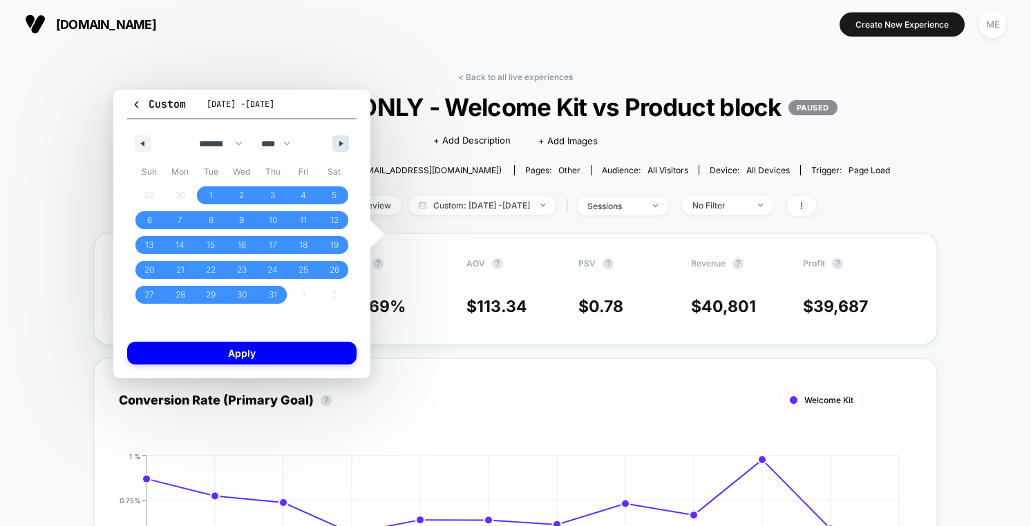
click at [333, 144] on button "button" at bounding box center [340, 143] width 17 height 17
select select "*"
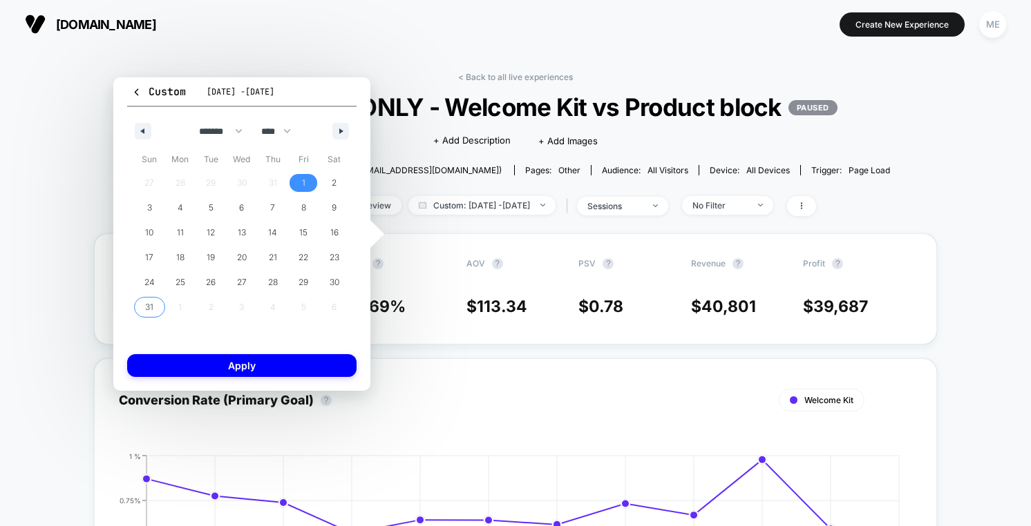
click at [148, 307] on span "31" at bounding box center [149, 307] width 8 height 25
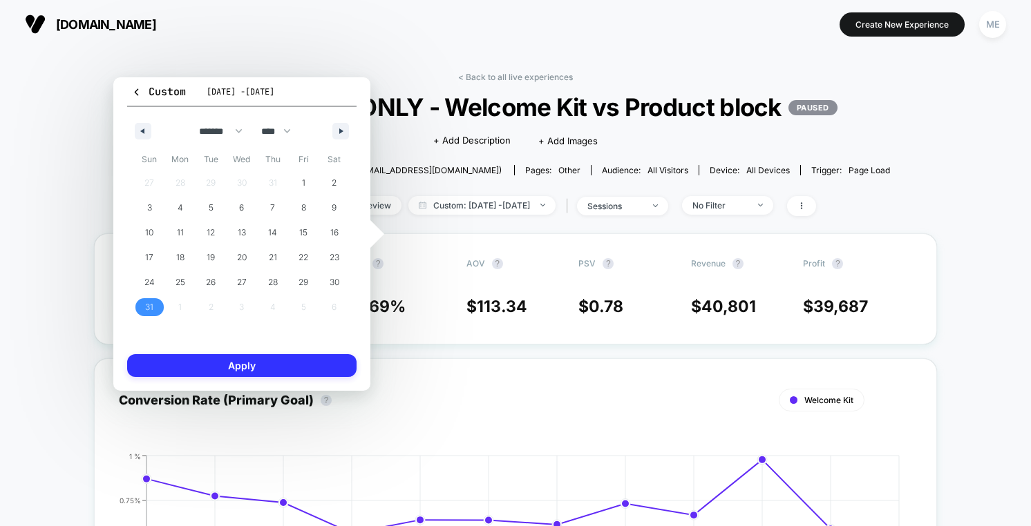
click at [259, 365] on button "Apply" at bounding box center [241, 365] width 229 height 23
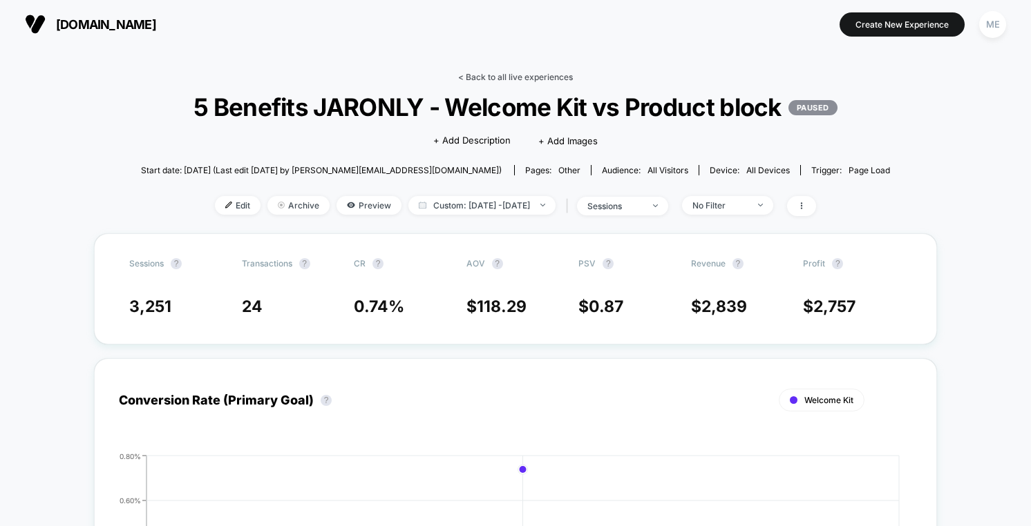
click at [493, 75] on link "< Back to all live experiences" at bounding box center [515, 77] width 115 height 10
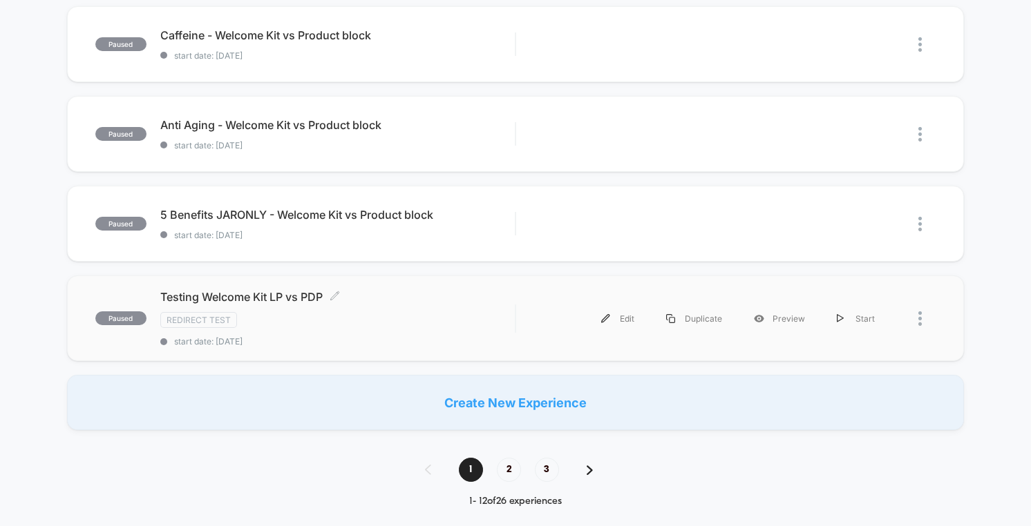
scroll to position [904, 0]
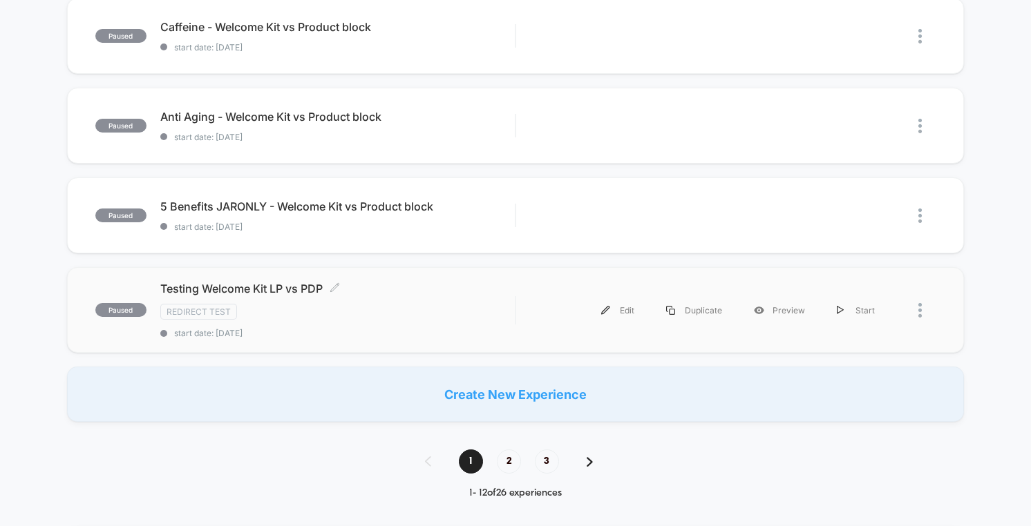
click at [492, 304] on div "Redirect Test" at bounding box center [337, 312] width 354 height 16
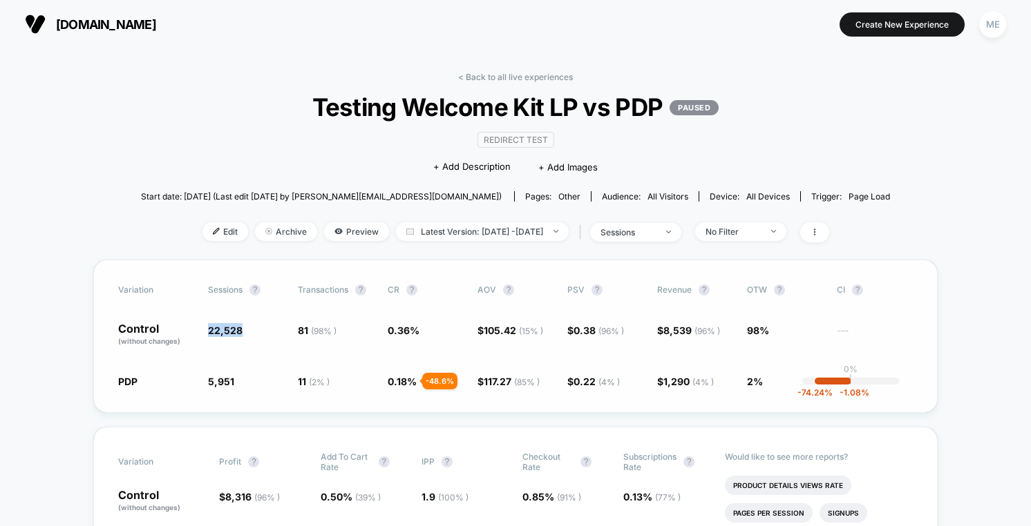
drag, startPoint x: 210, startPoint y: 331, endPoint x: 242, endPoint y: 327, distance: 32.0
click at [241, 327] on span "22,528" at bounding box center [225, 331] width 35 height 12
click at [234, 379] on div "PDP 5,951 - 73.6 % 11 ( 2 % ) - 48.6 % 0.18 % - 48.6 % $ 117.27 ( 85 % ) + 11.2…" at bounding box center [515, 381] width 794 height 14
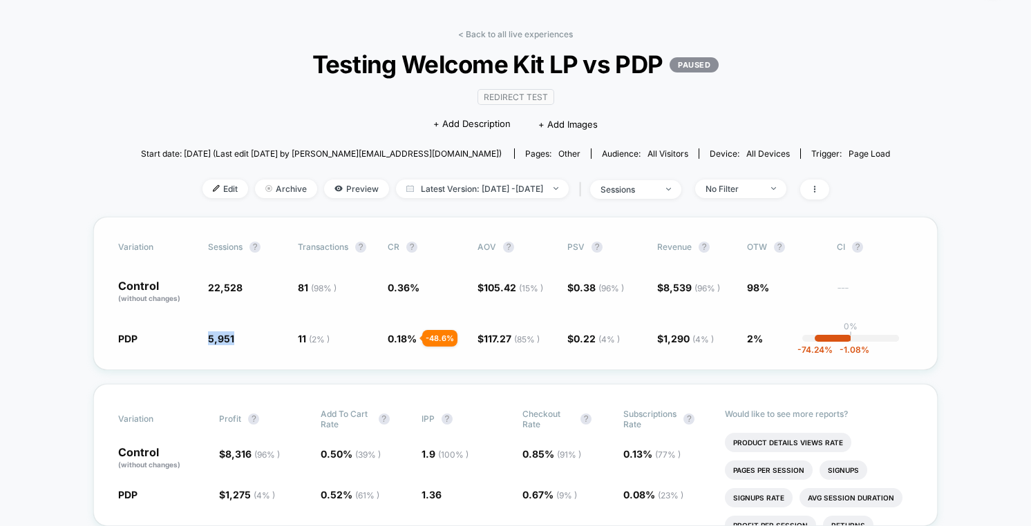
scroll to position [48, 0]
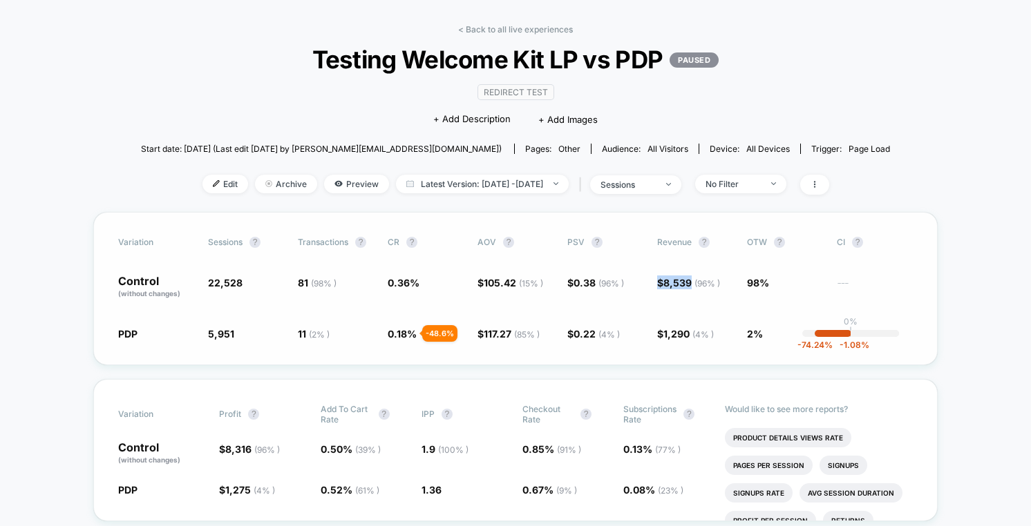
drag, startPoint x: 663, startPoint y: 280, endPoint x: 688, endPoint y: 281, distance: 24.9
click at [688, 281] on div "Control (without changes) 22,528 81 ( 98 % ) 0.36 % $ 105.42 ( 15 % ) $ 0.38 ( …" at bounding box center [515, 287] width 794 height 23
click at [688, 281] on span "8,539 ( 96 % )" at bounding box center [691, 283] width 57 height 12
drag, startPoint x: 650, startPoint y: 273, endPoint x: 689, endPoint y: 279, distance: 39.9
click at [689, 279] on div "Variation Sessions ? Transactions ? CR ? AOV ? PSV ? Revenue ? OTW ? CI ? Contr…" at bounding box center [515, 288] width 844 height 153
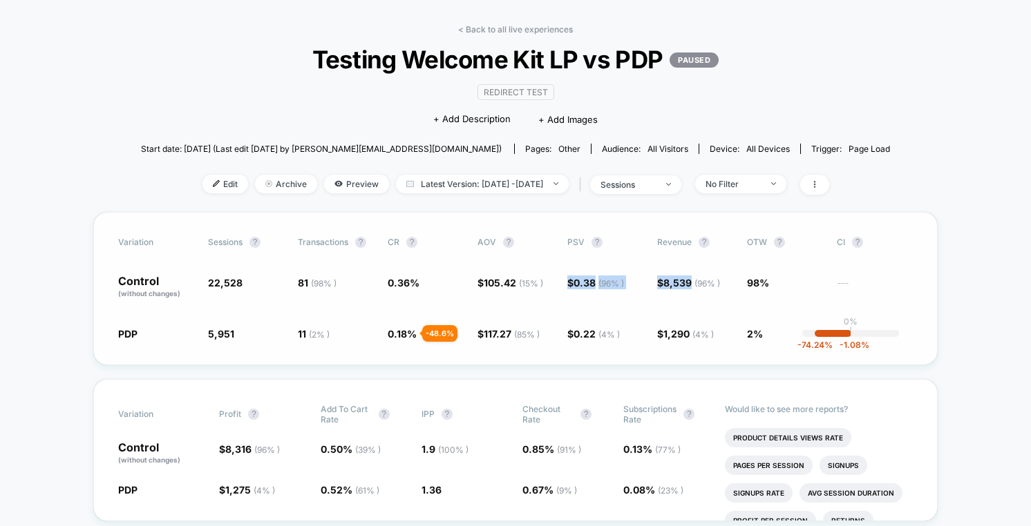
click at [683, 287] on span "8,539 ( 96 % )" at bounding box center [691, 283] width 57 height 12
drag, startPoint x: 658, startPoint y: 283, endPoint x: 690, endPoint y: 280, distance: 31.9
click at [690, 280] on span "$ 8,539 ( 96 % )" at bounding box center [688, 283] width 63 height 12
drag, startPoint x: 659, startPoint y: 336, endPoint x: 691, endPoint y: 334, distance: 31.8
click at [691, 334] on div "PDP 5,951 - 73.6 % 11 ( 2 % ) - 48.6 % 0.18 % - 48.6 % $ 117.27 ( 85 % ) + 11.2…" at bounding box center [515, 334] width 794 height 14
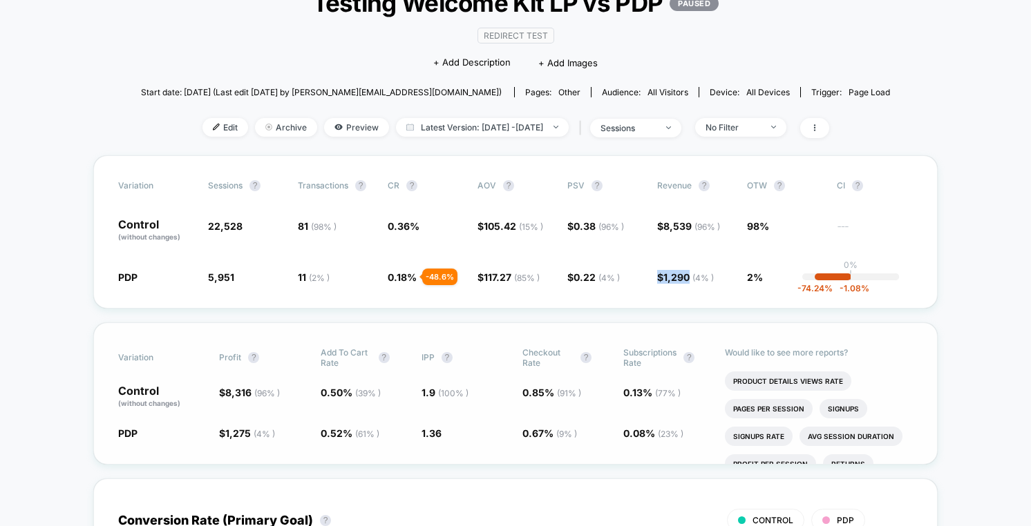
scroll to position [107, 0]
